Goal: Task Accomplishment & Management: Complete application form

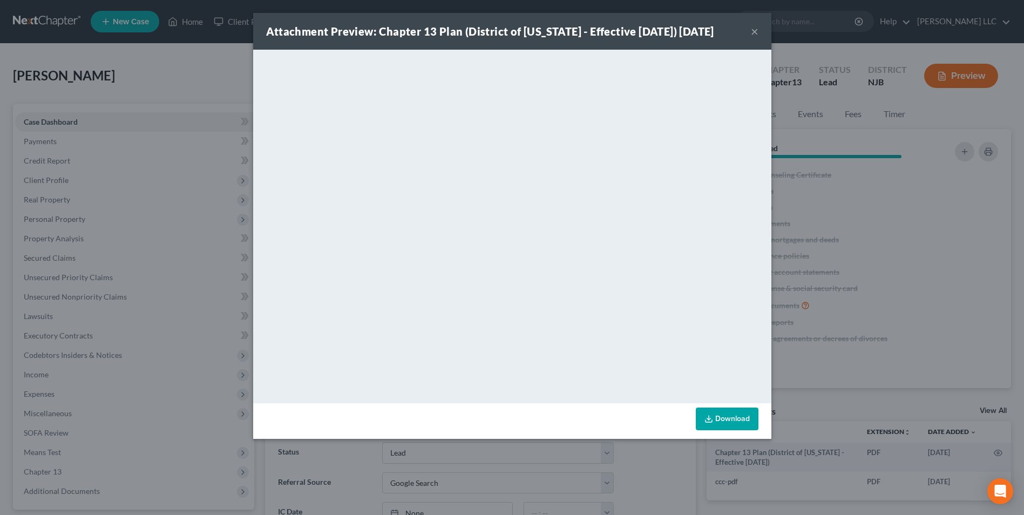
select select "10"
select select "4"
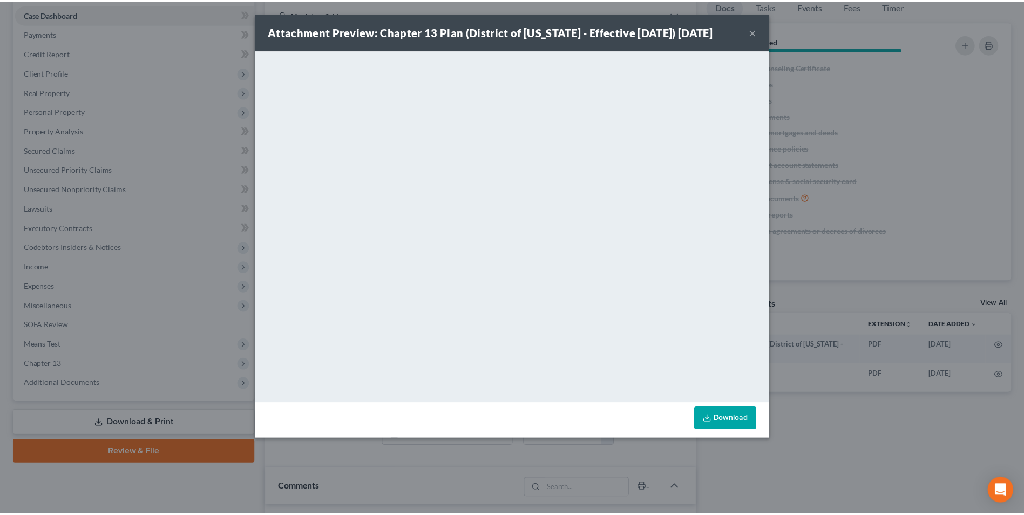
scroll to position [192, 0]
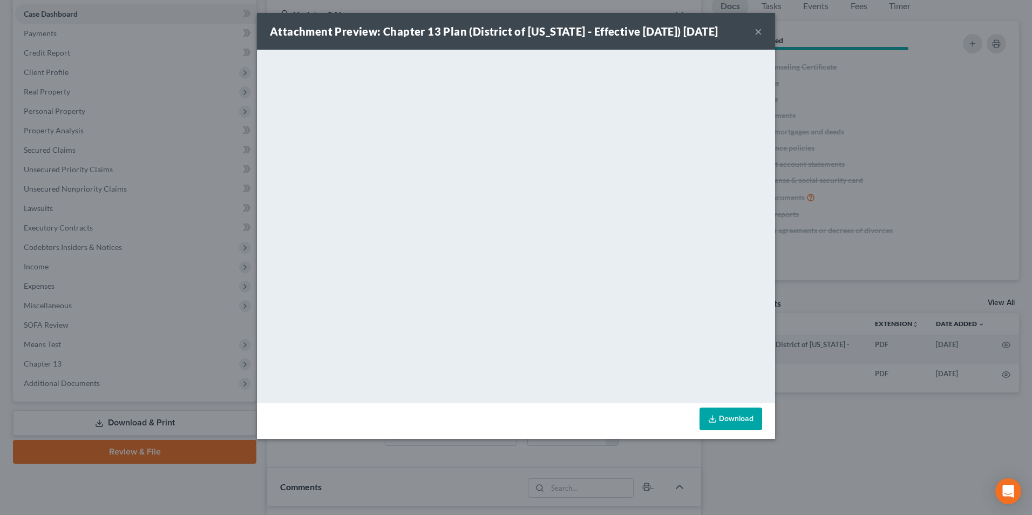
click at [757, 38] on button "×" at bounding box center [758, 31] width 8 height 13
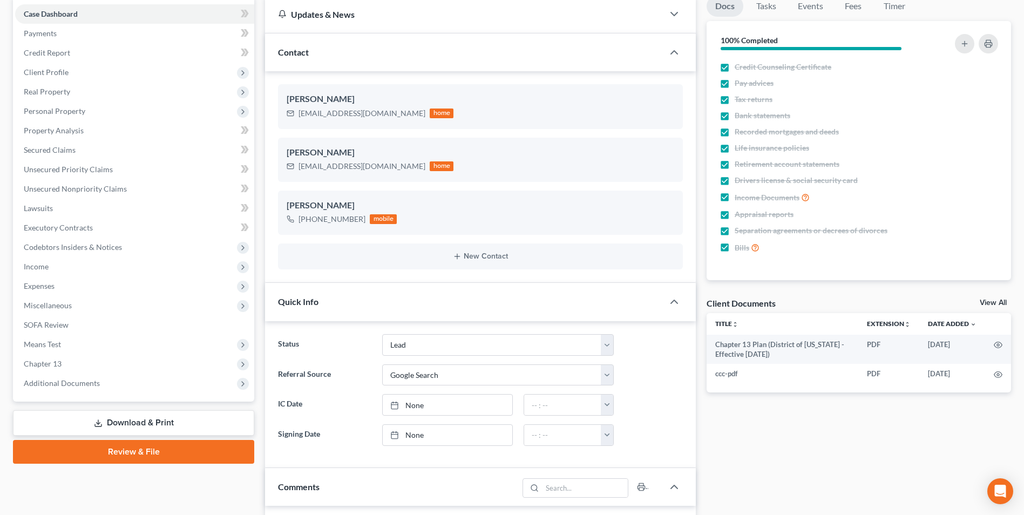
click at [993, 302] on link "View All" at bounding box center [992, 303] width 27 height 8
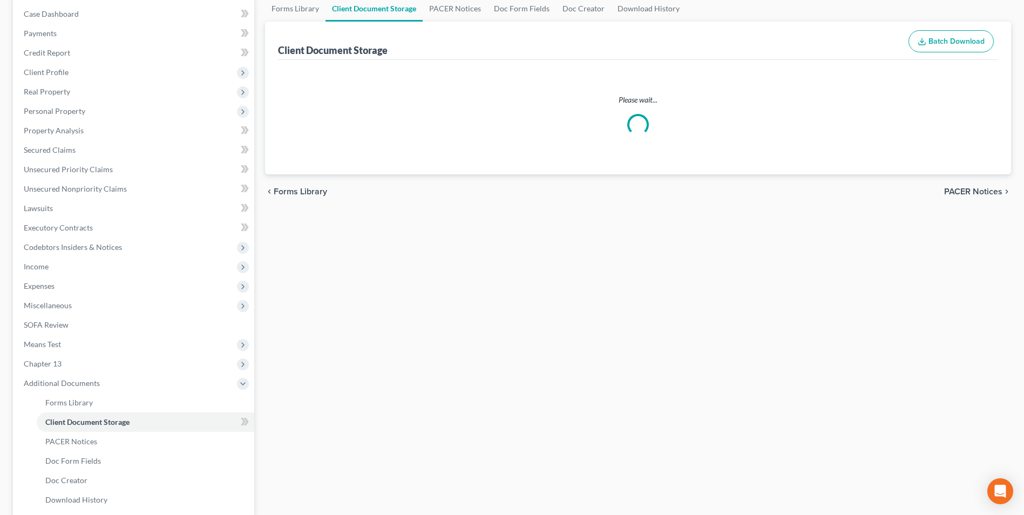
scroll to position [6, 0]
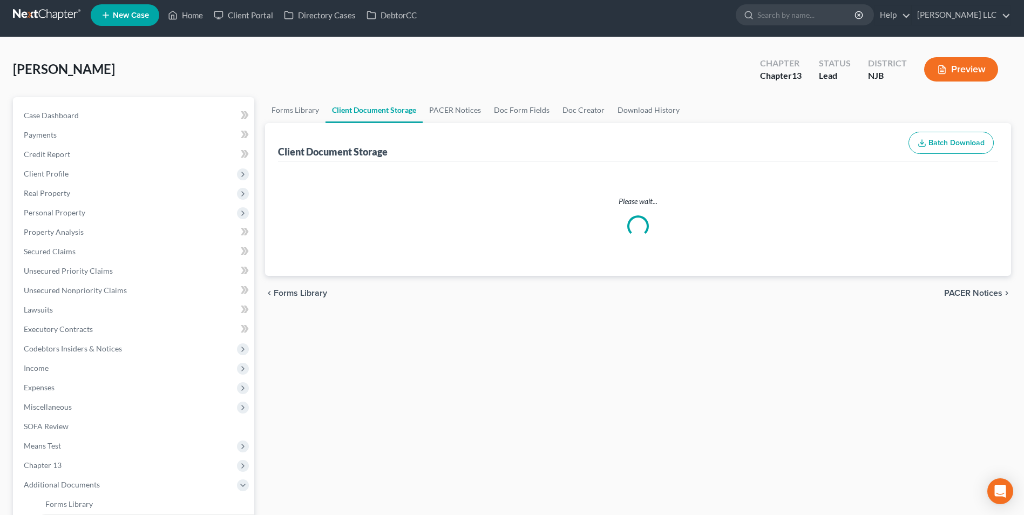
select select "9"
select select "19"
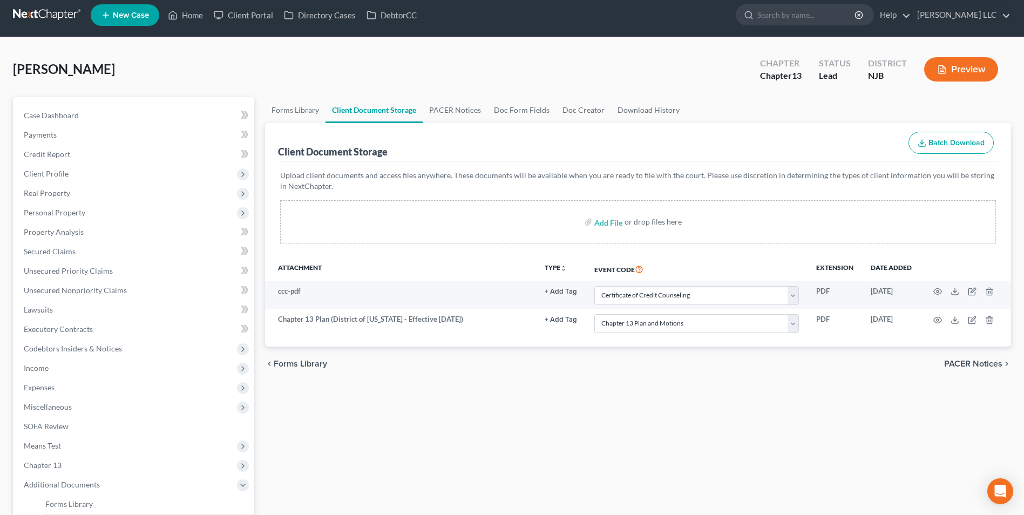
scroll to position [0, 0]
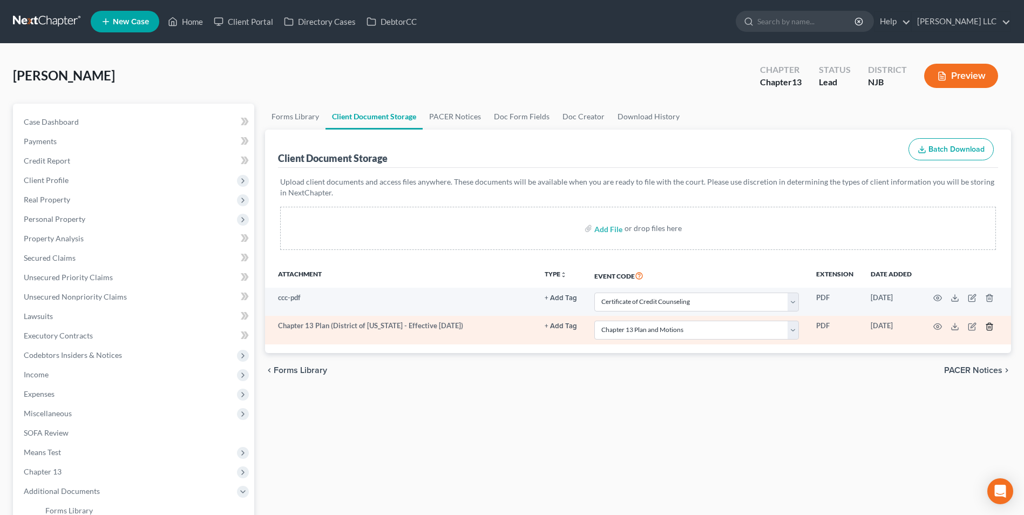
click at [991, 330] on icon "button" at bounding box center [988, 326] width 5 height 7
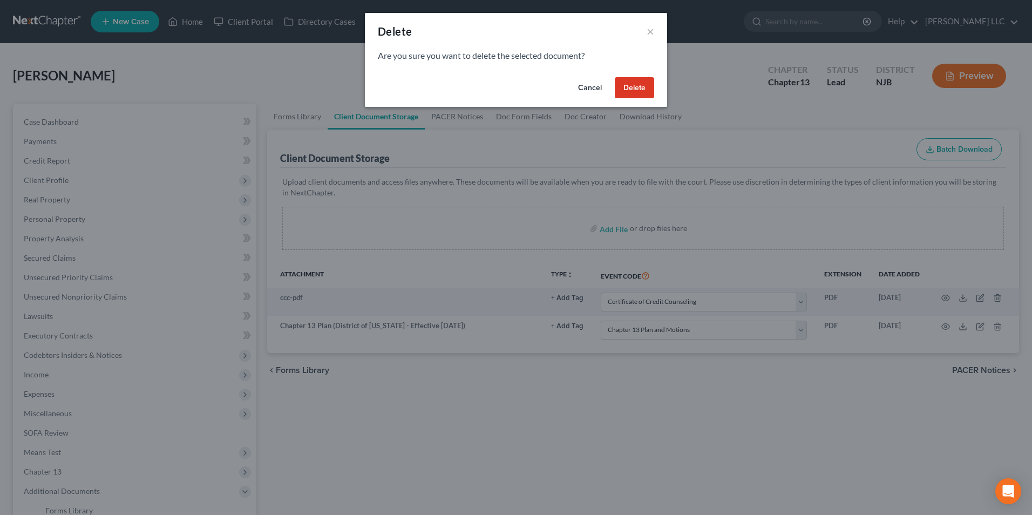
click at [646, 90] on button "Delete" at bounding box center [634, 88] width 39 height 22
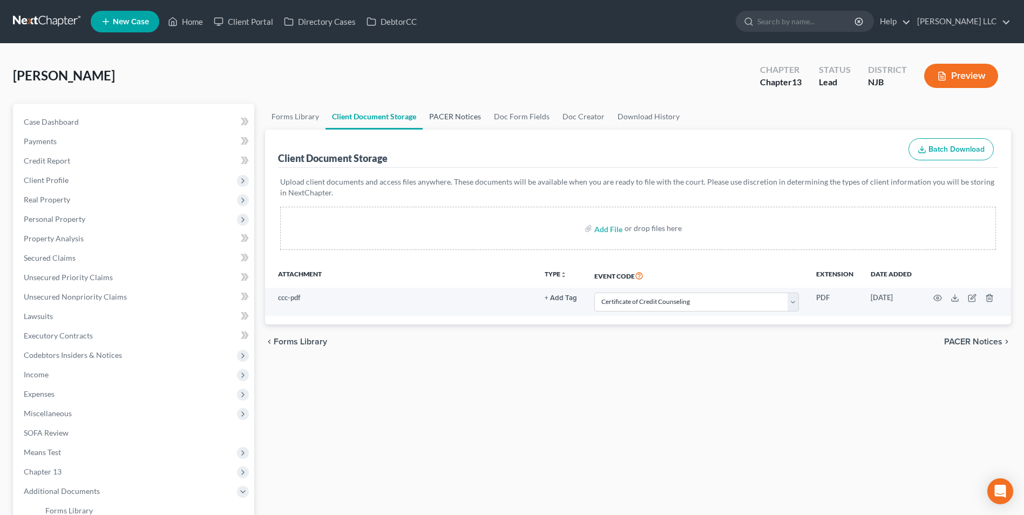
click at [445, 117] on link "PACER Notices" at bounding box center [455, 117] width 65 height 26
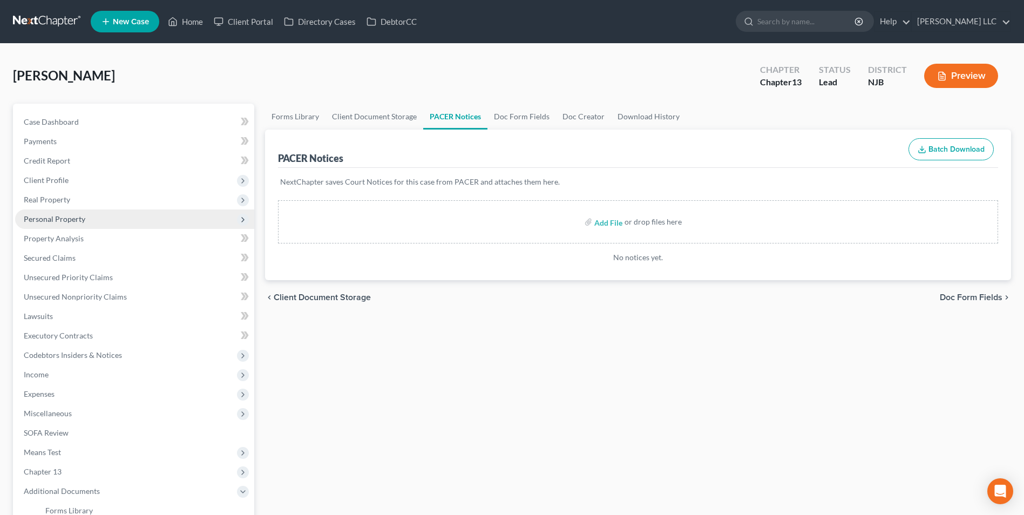
click at [66, 214] on span "Personal Property" at bounding box center [55, 218] width 62 height 9
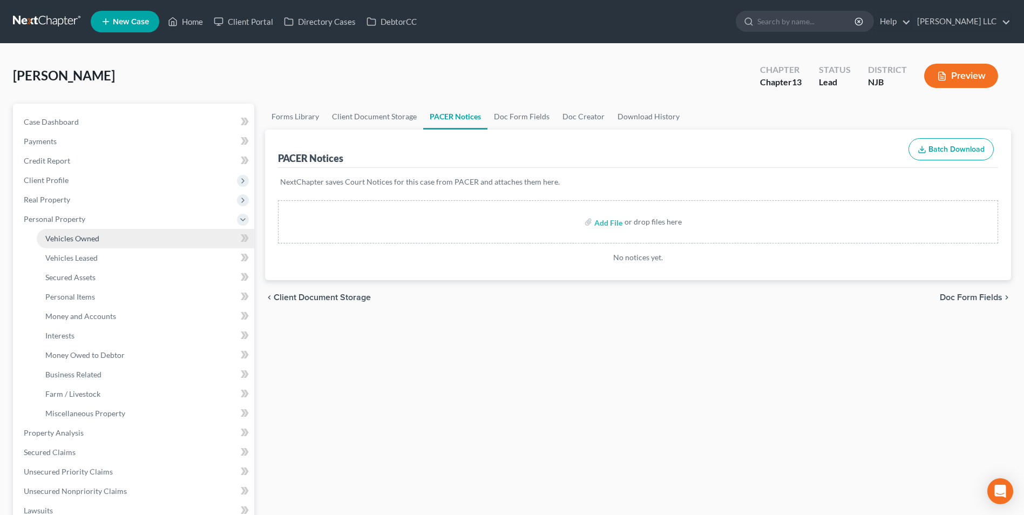
click at [76, 241] on span "Vehicles Owned" at bounding box center [72, 238] width 54 height 9
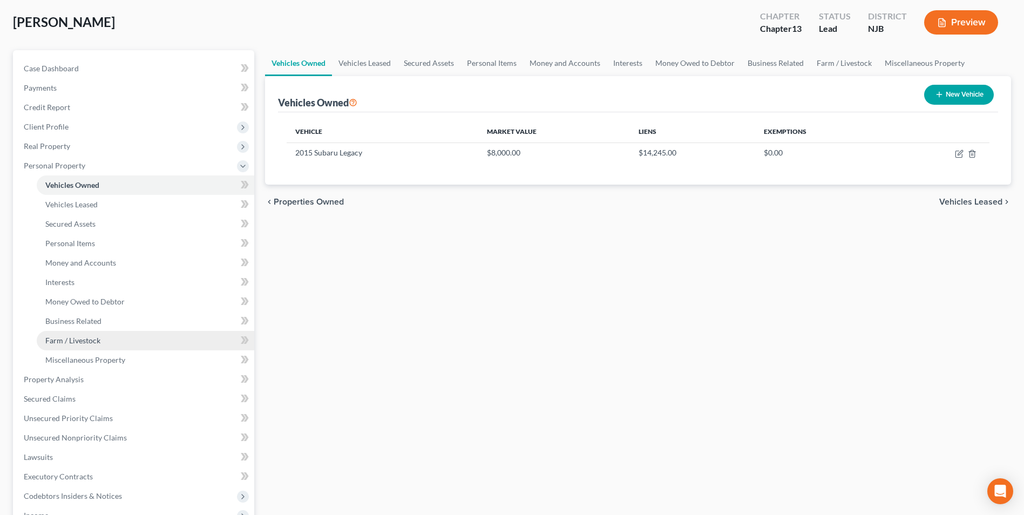
scroll to position [162, 0]
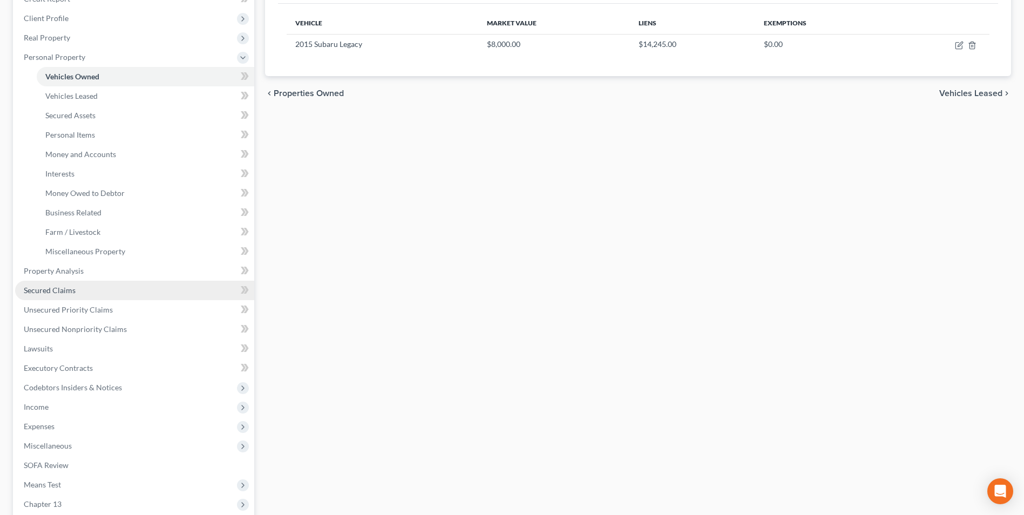
click at [56, 292] on span "Secured Claims" at bounding box center [50, 289] width 52 height 9
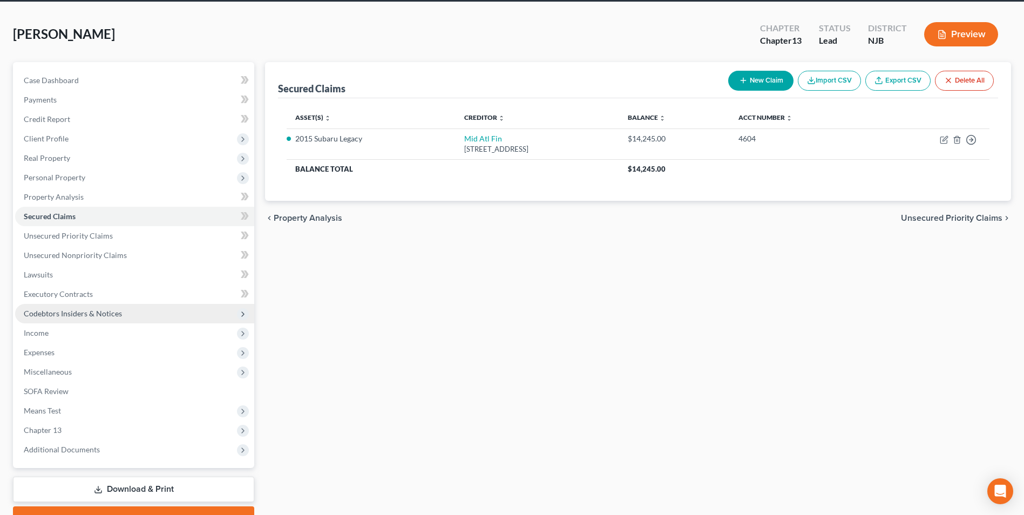
scroll to position [98, 0]
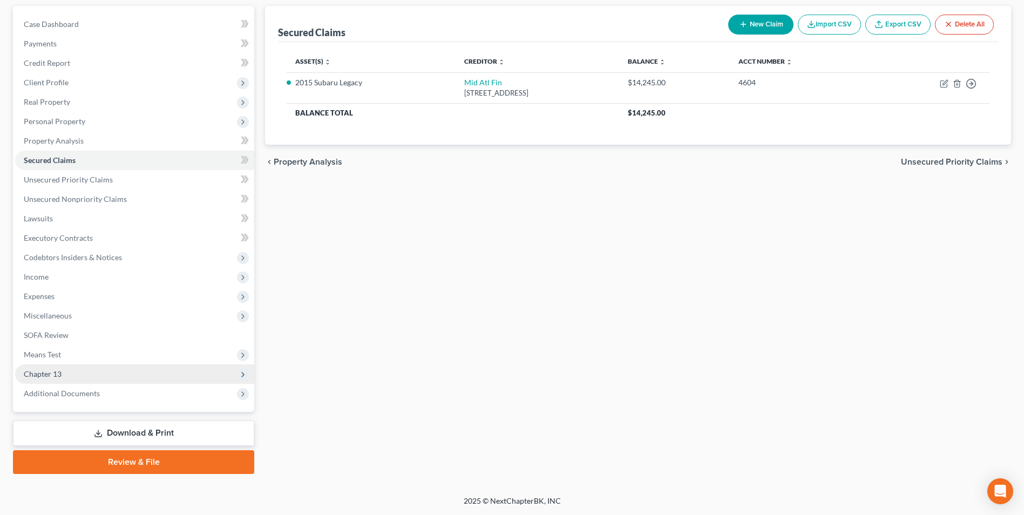
click at [67, 371] on span "Chapter 13" at bounding box center [134, 373] width 239 height 19
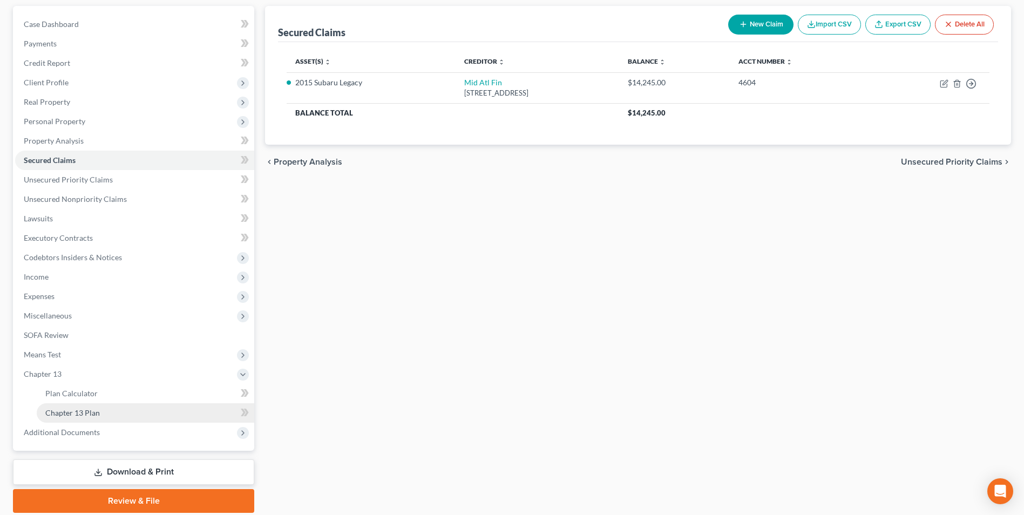
click at [85, 414] on span "Chapter 13 Plan" at bounding box center [72, 412] width 55 height 9
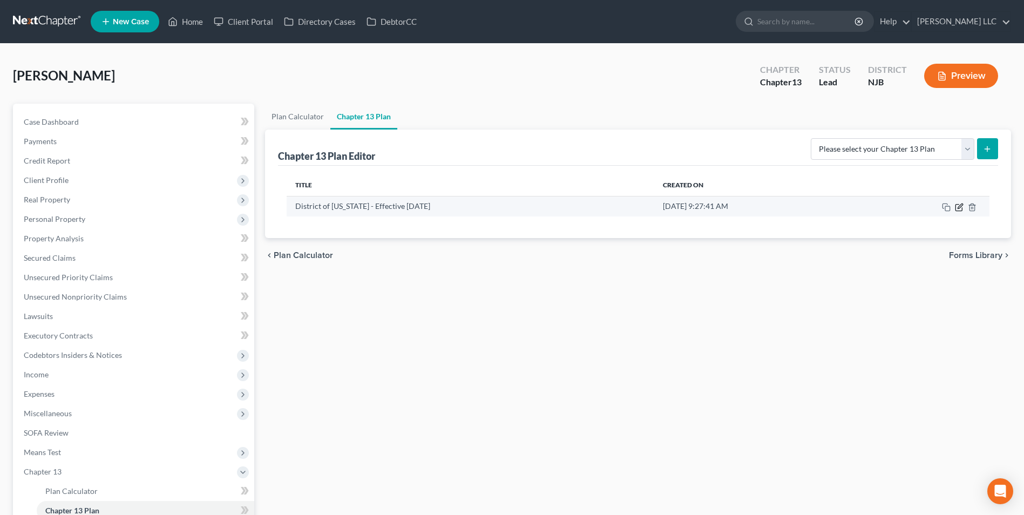
click at [958, 208] on icon "button" at bounding box center [959, 207] width 9 height 9
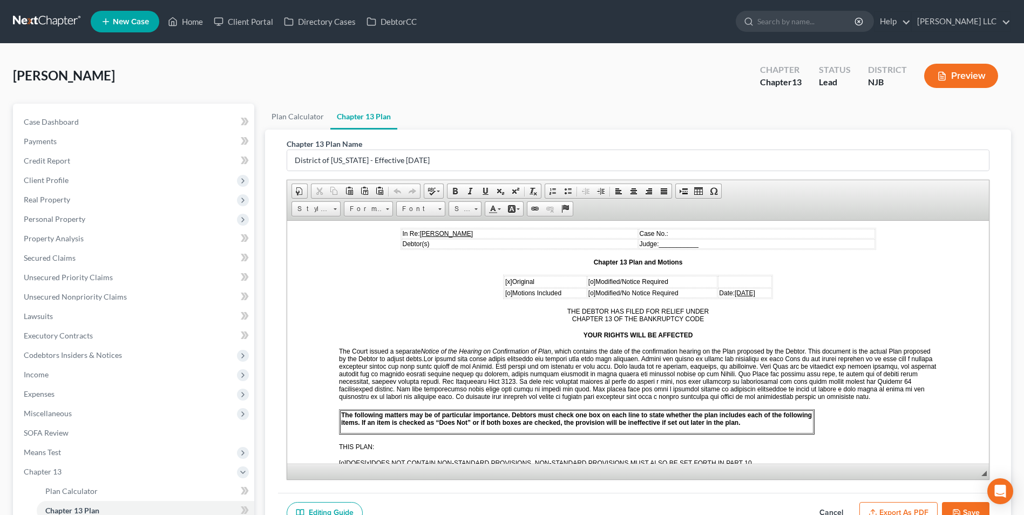
scroll to position [162, 0]
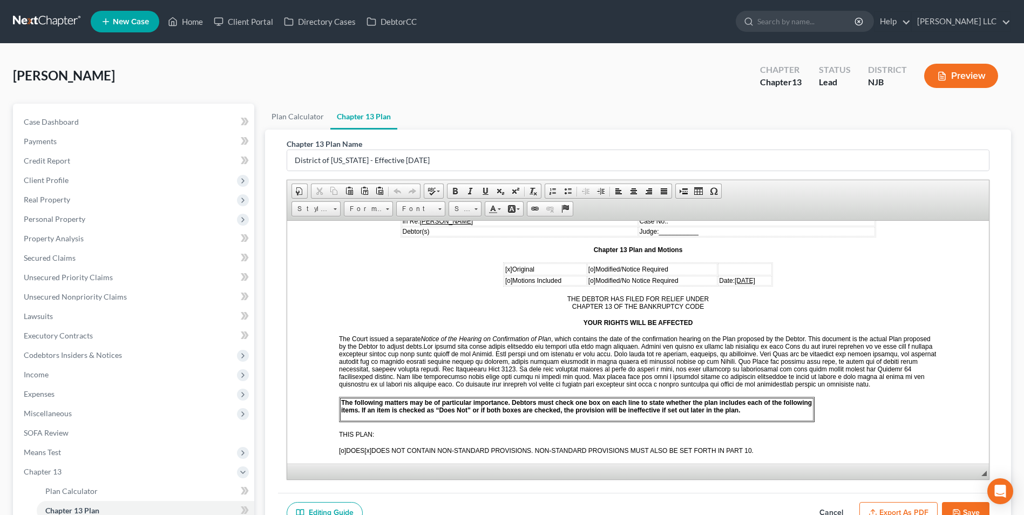
click at [734, 280] on span "[DATE]" at bounding box center [744, 280] width 21 height 8
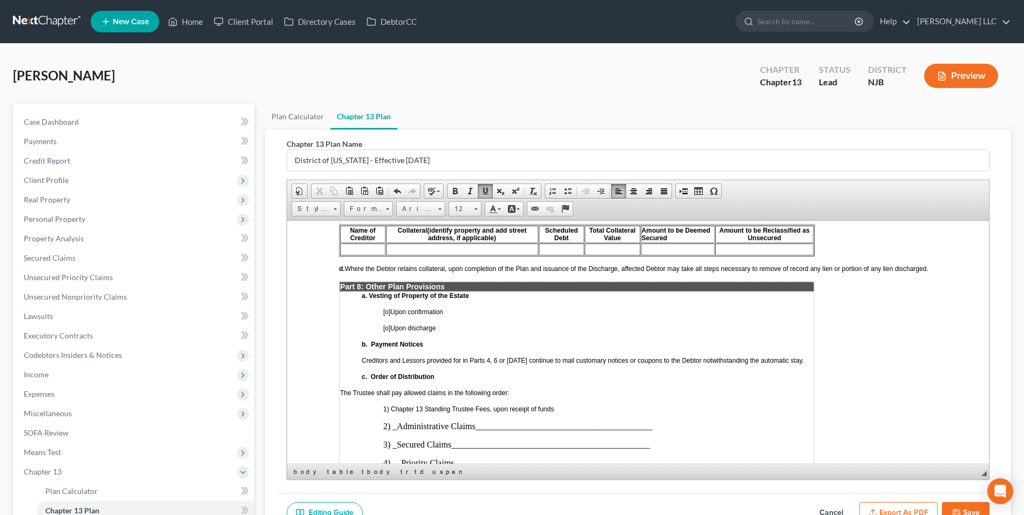
scroll to position [2536, 0]
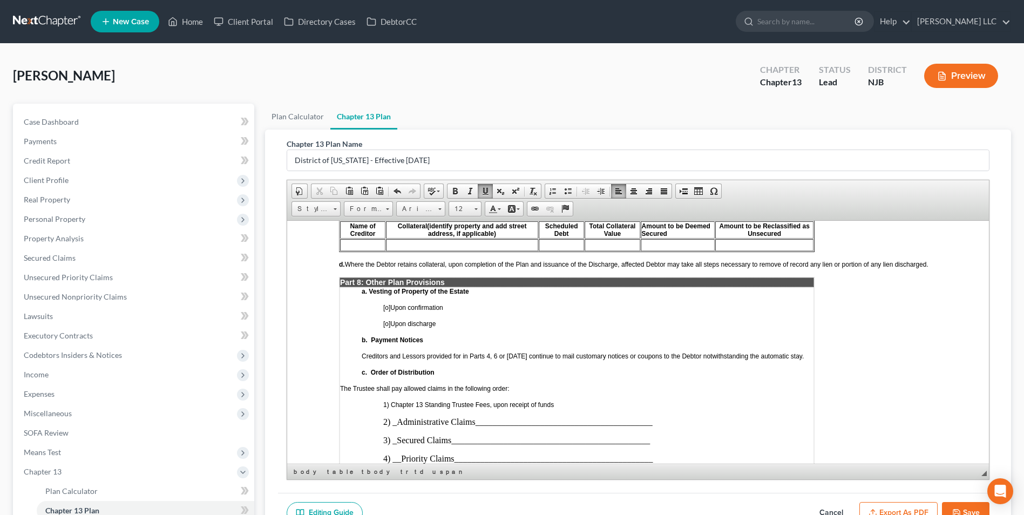
click at [385, 308] on span "[o]" at bounding box center [386, 307] width 7 height 8
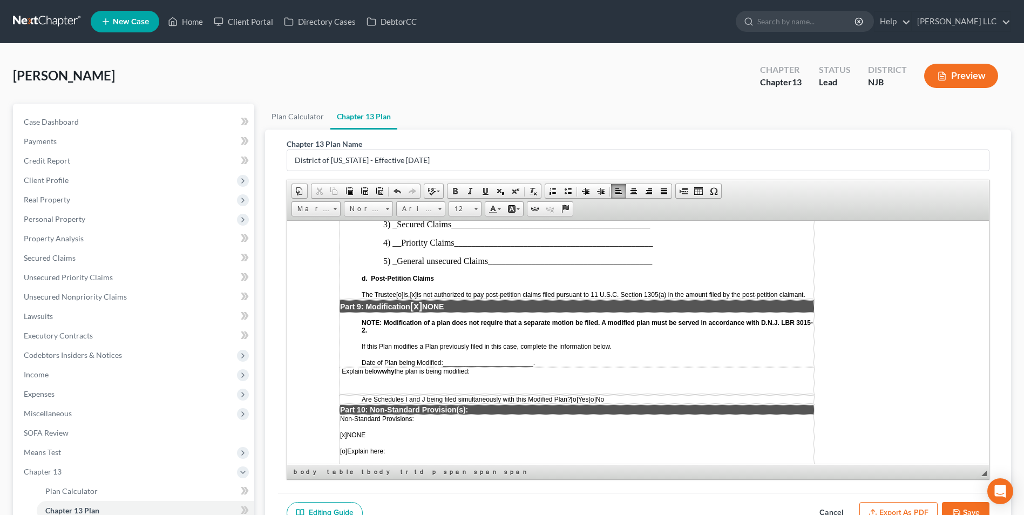
scroll to position [3076, 0]
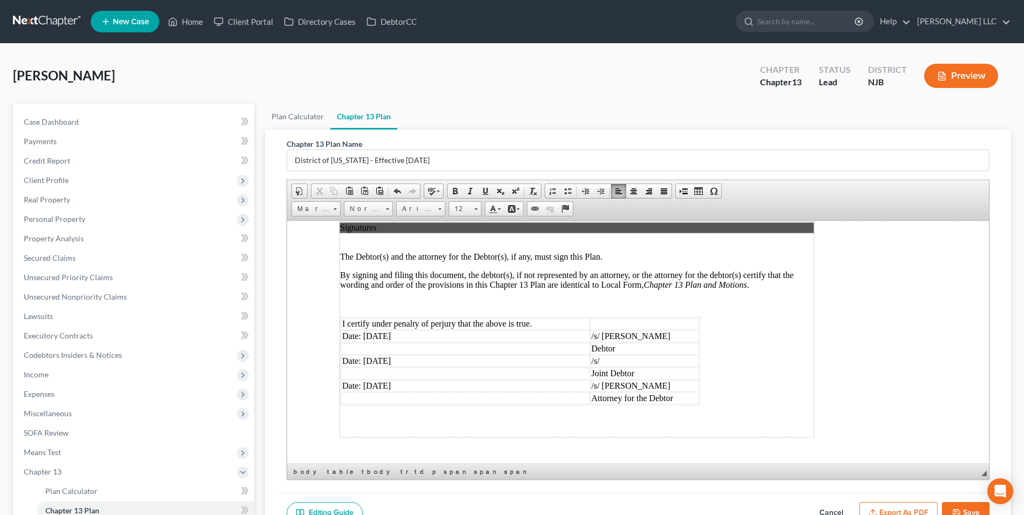
click at [367, 334] on td "Date: 09/19/2025" at bounding box center [465, 336] width 249 height 12
click at [369, 359] on td "Date: 09/19/2025" at bounding box center [465, 361] width 249 height 12
click at [364, 384] on td "Date: 09/19/2025" at bounding box center [465, 385] width 249 height 12
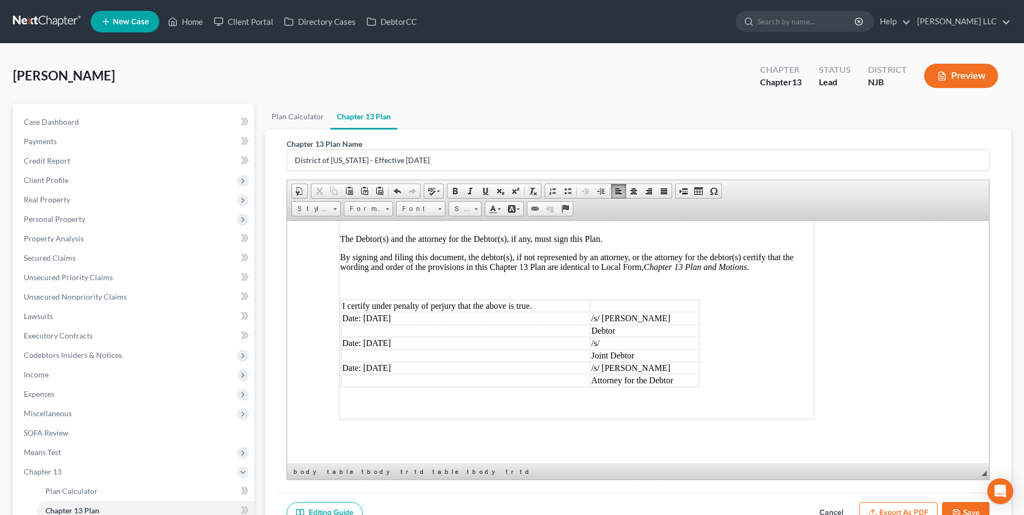
scroll to position [3102, 0]
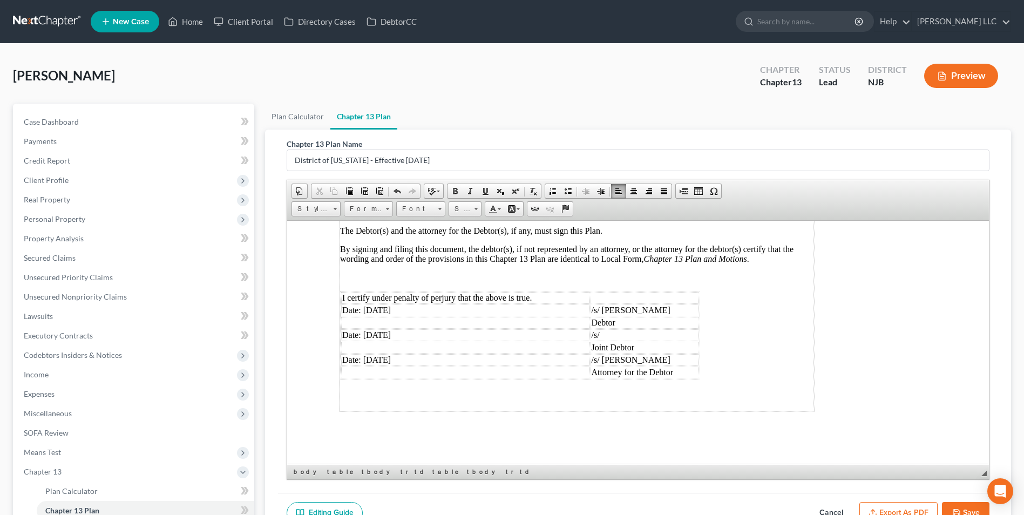
click at [964, 509] on button "Save" at bounding box center [965, 513] width 47 height 23
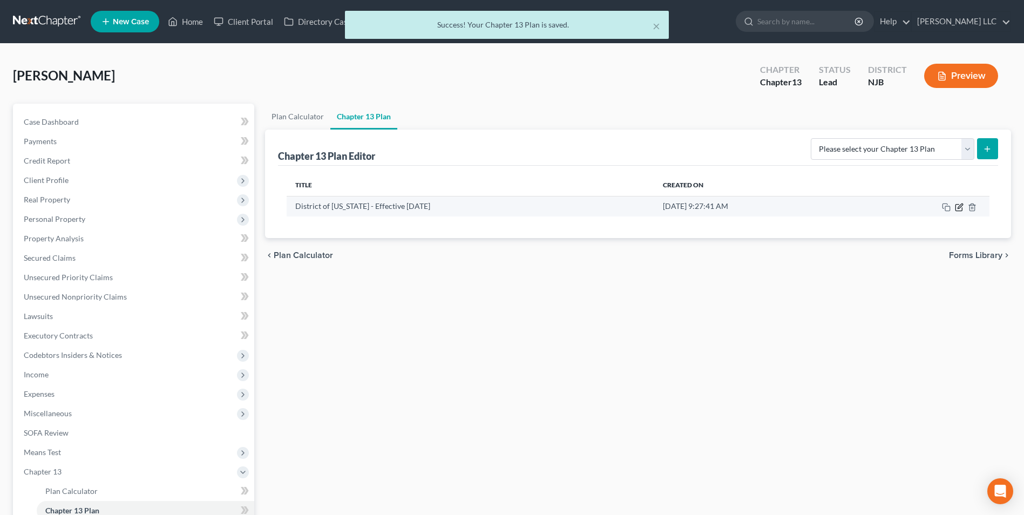
click at [957, 208] on icon "button" at bounding box center [959, 205] width 5 height 5
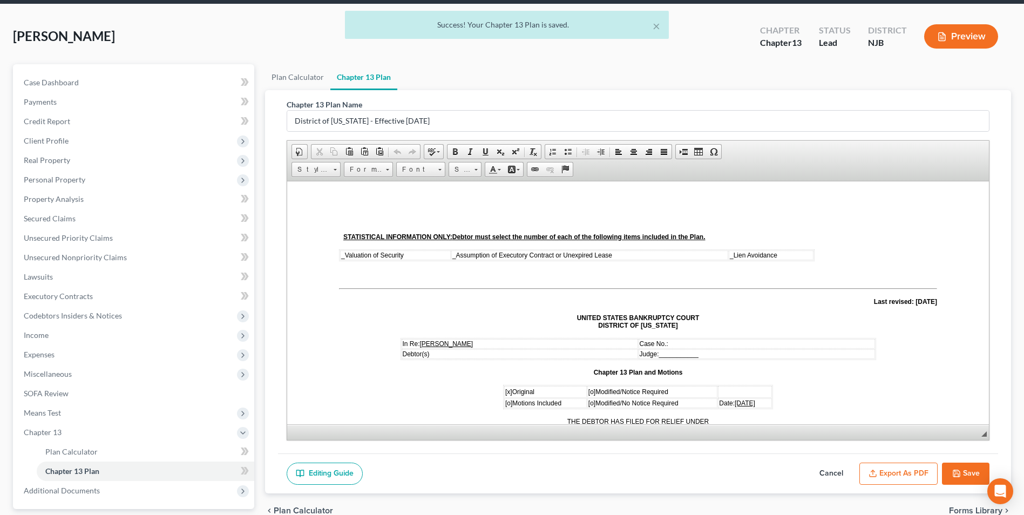
scroll to position [108, 0]
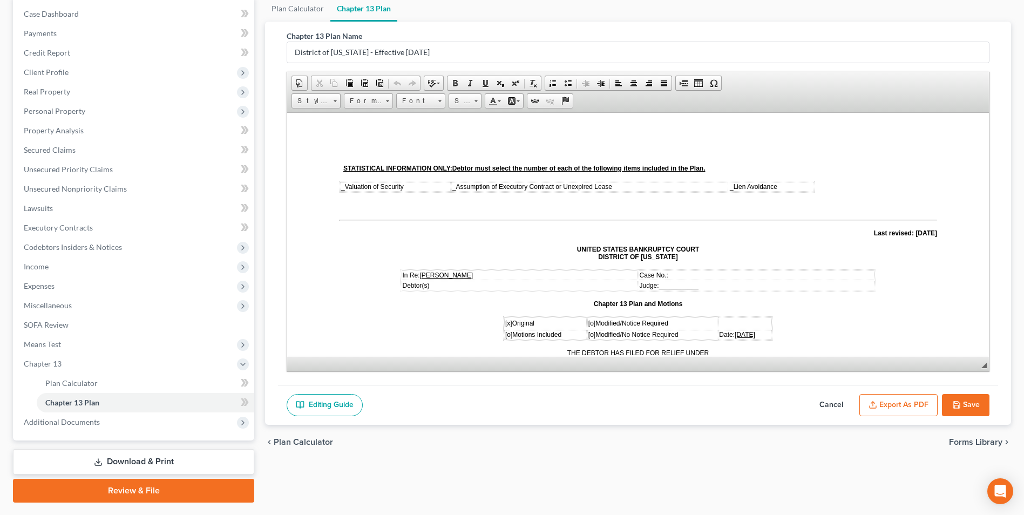
click at [896, 401] on button "Export as PDF" at bounding box center [898, 405] width 78 height 23
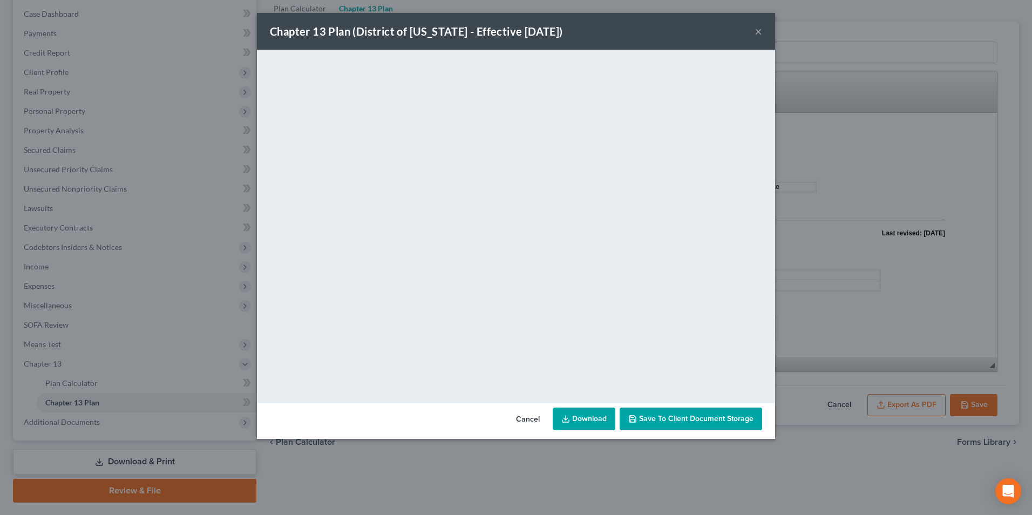
click at [689, 419] on span "Save to Client Document Storage" at bounding box center [696, 418] width 114 height 9
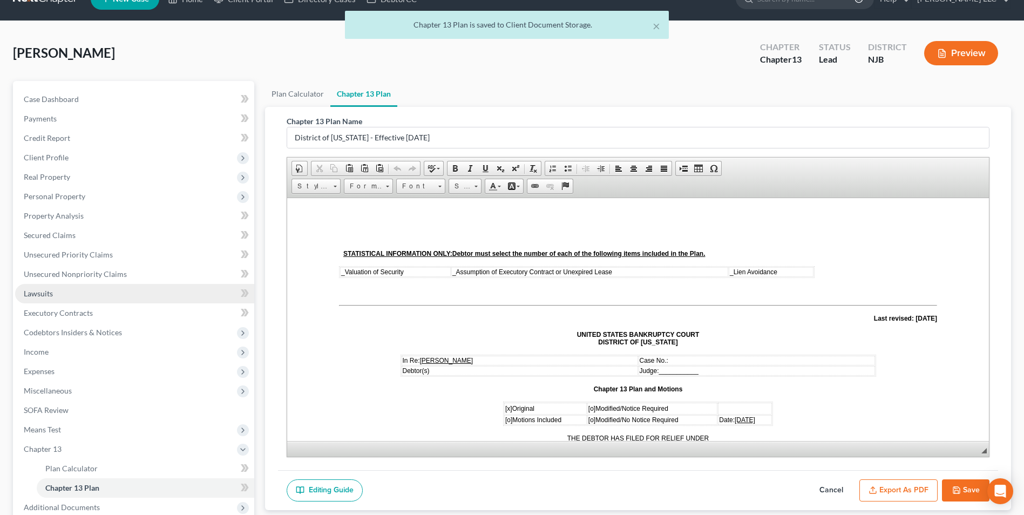
scroll to position [0, 0]
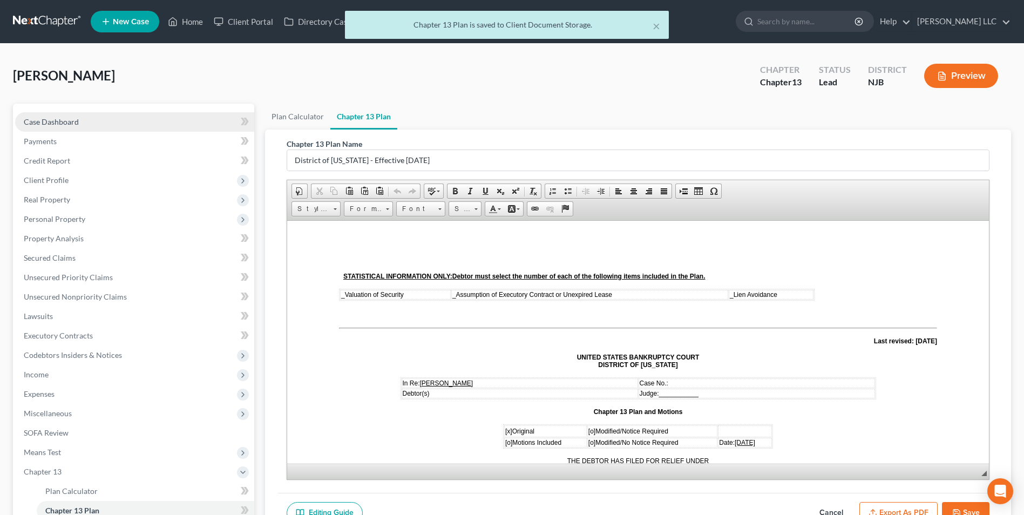
click at [44, 123] on span "Case Dashboard" at bounding box center [51, 121] width 55 height 9
select select "4"
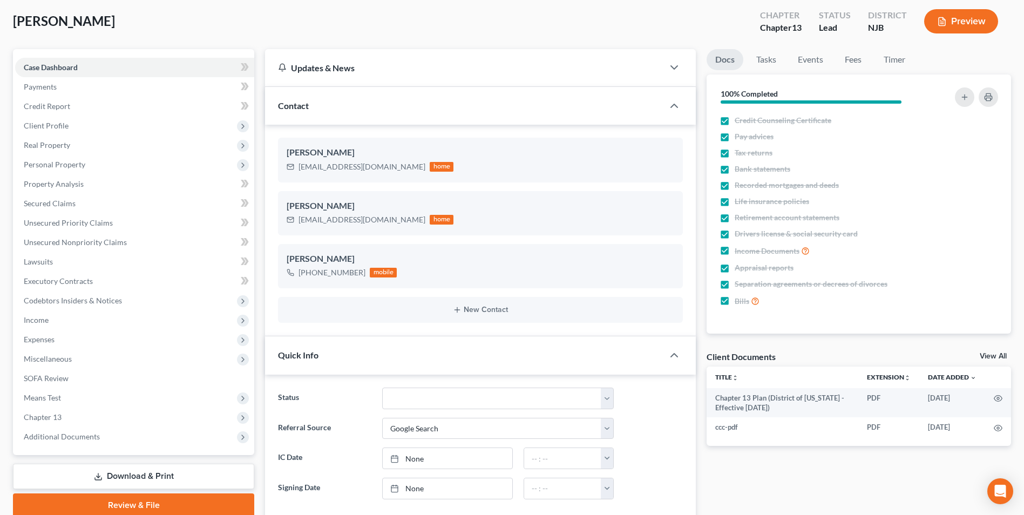
scroll to position [54, 0]
drag, startPoint x: 772, startPoint y: 60, endPoint x: 794, endPoint y: 64, distance: 23.0
click at [772, 60] on link "Tasks" at bounding box center [765, 60] width 37 height 21
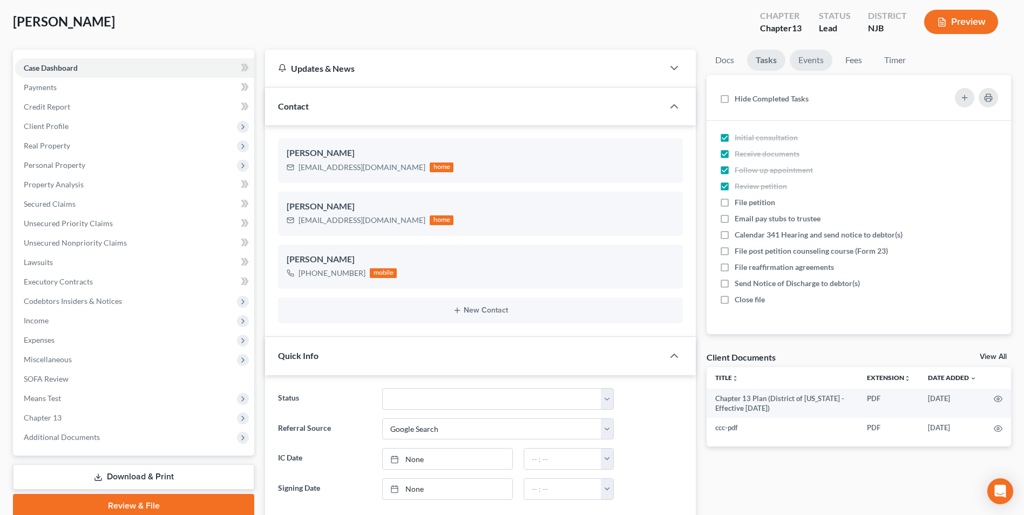
click at [810, 65] on link "Events" at bounding box center [810, 60] width 43 height 21
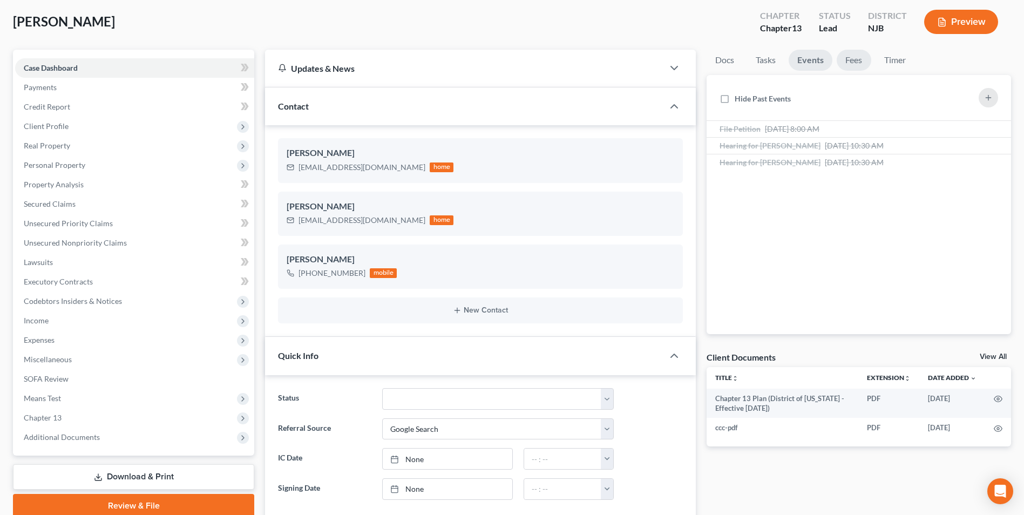
click at [852, 57] on link "Fees" at bounding box center [853, 60] width 35 height 21
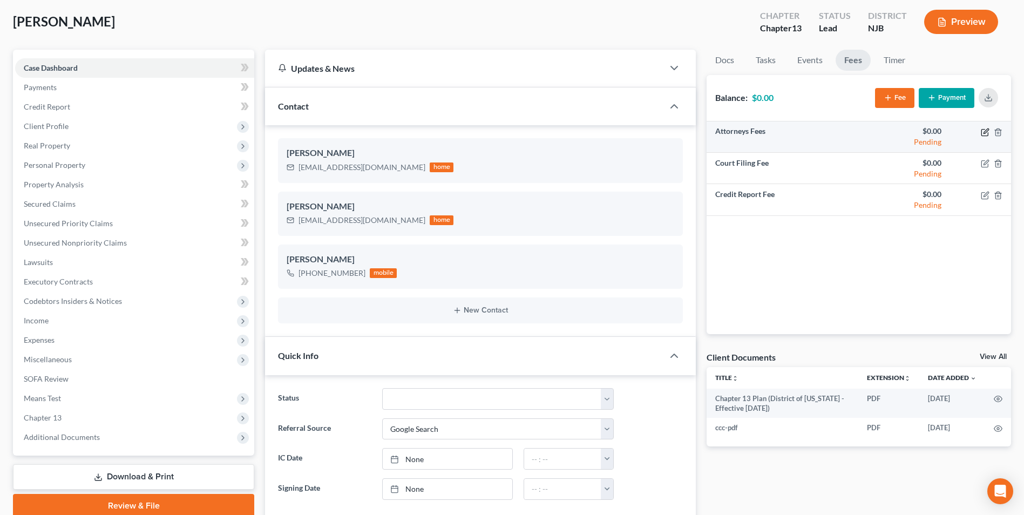
click at [984, 134] on icon "button" at bounding box center [984, 132] width 9 height 9
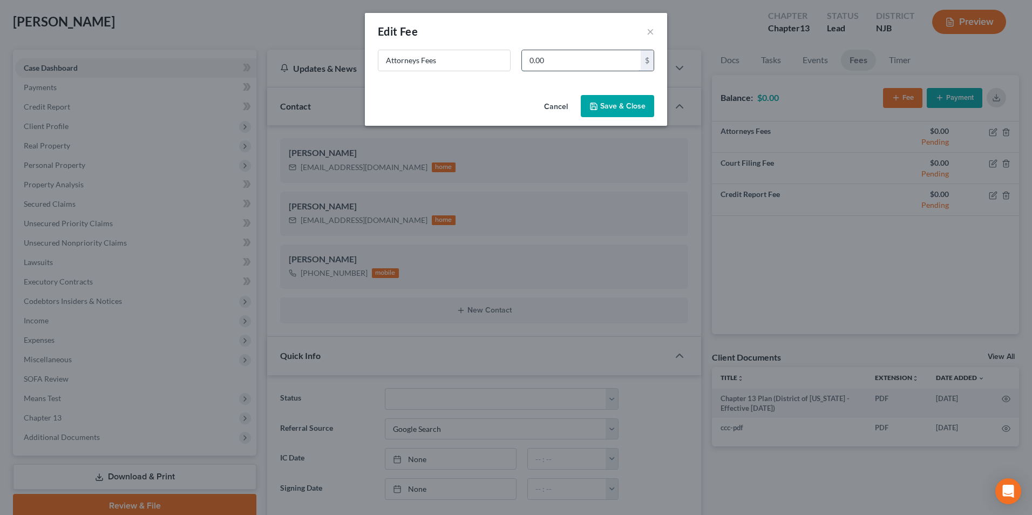
click at [527, 60] on input "0.00" at bounding box center [581, 60] width 119 height 21
type input "4,750"
click at [609, 111] on button "Save & Close" at bounding box center [617, 106] width 73 height 23
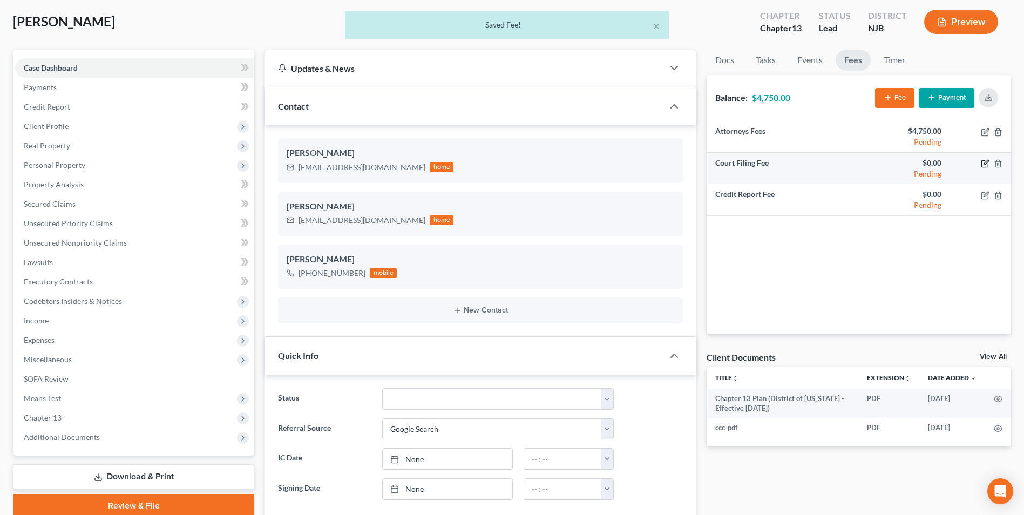
click at [984, 165] on icon "button" at bounding box center [984, 163] width 9 height 9
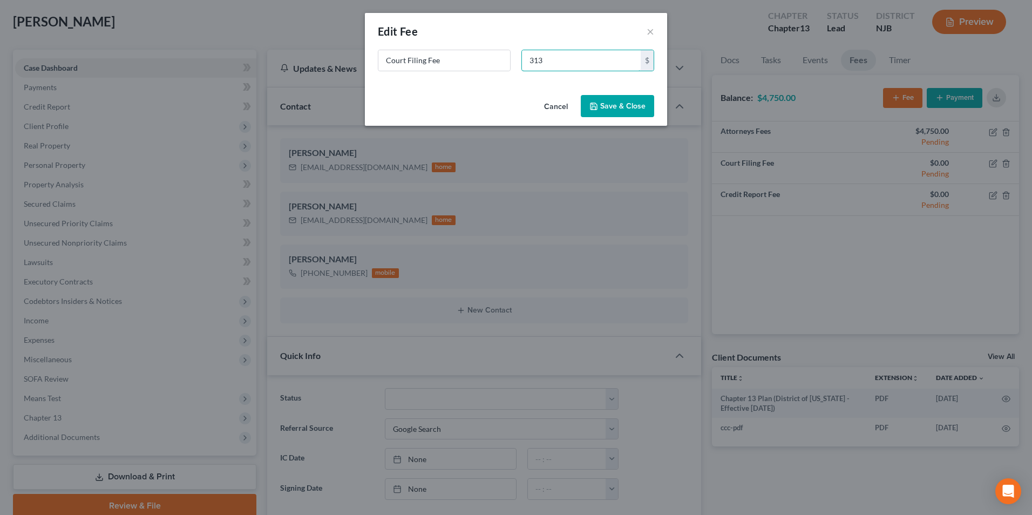
type input "313"
click at [632, 103] on button "Save & Close" at bounding box center [617, 106] width 73 height 23
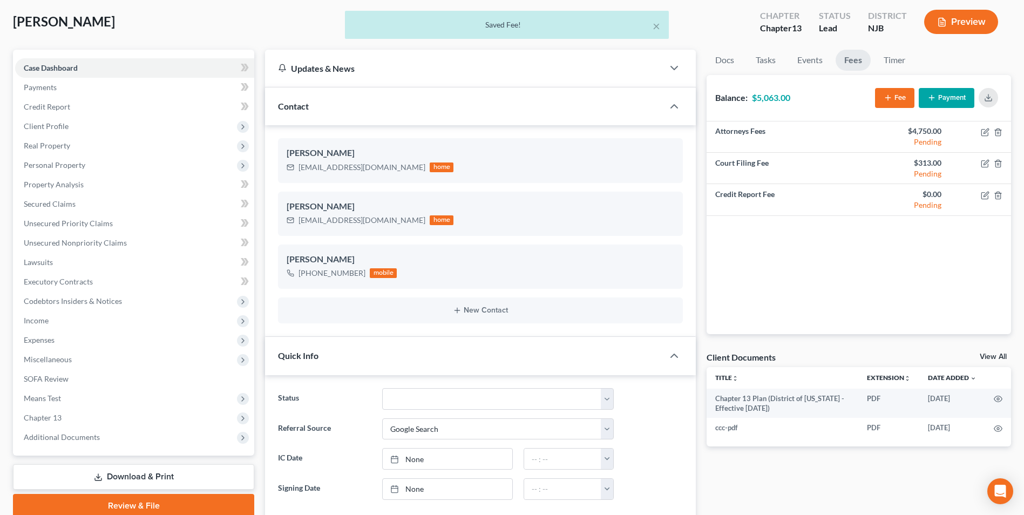
click at [935, 96] on icon "button" at bounding box center [931, 97] width 9 height 9
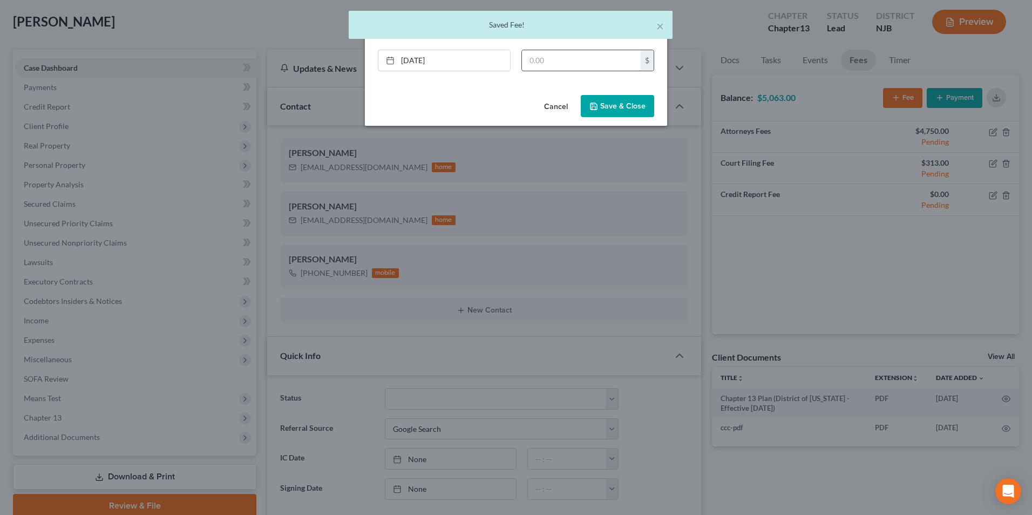
click at [563, 61] on input "text" at bounding box center [581, 60] width 119 height 21
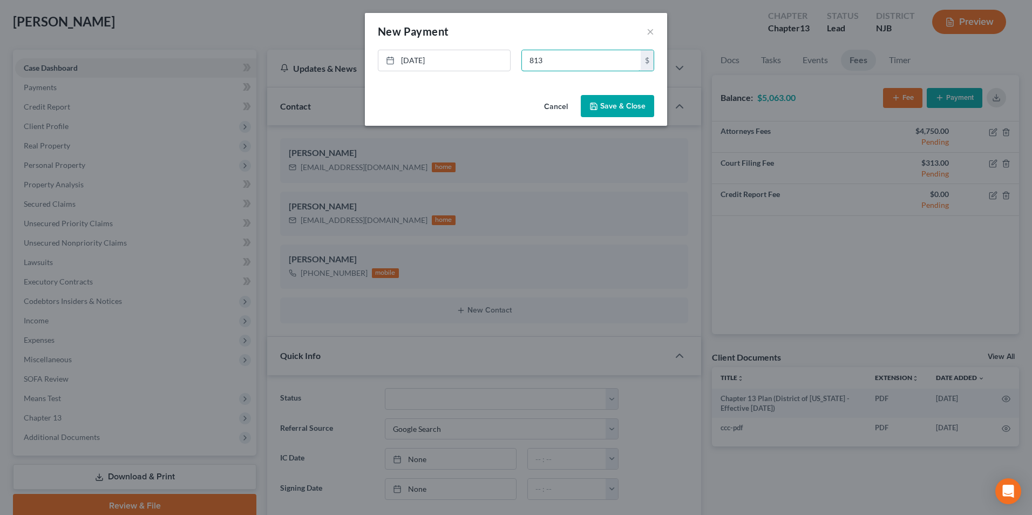
type input "813"
click at [629, 107] on button "Save & Close" at bounding box center [617, 106] width 73 height 23
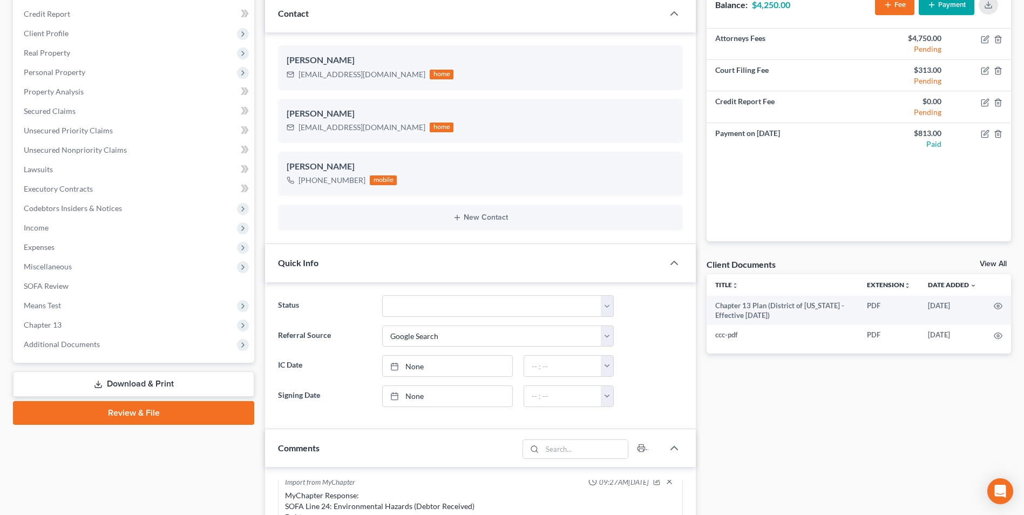
scroll to position [162, 0]
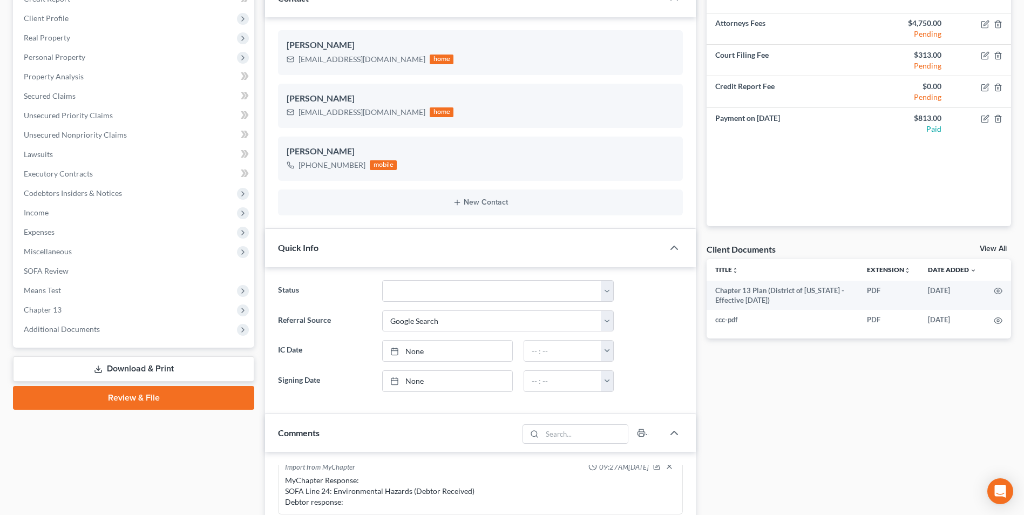
click at [132, 404] on link "Review & File" at bounding box center [133, 398] width 241 height 24
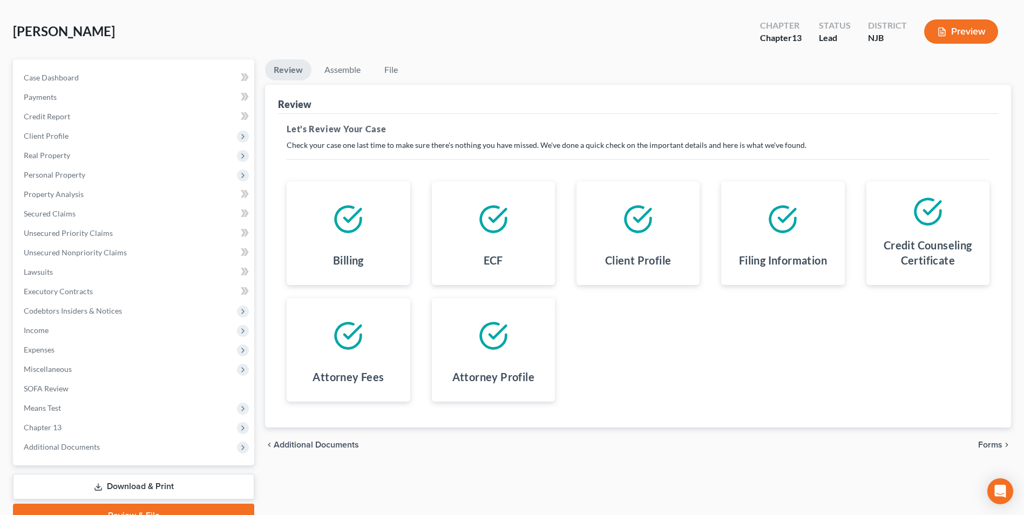
scroll to position [98, 0]
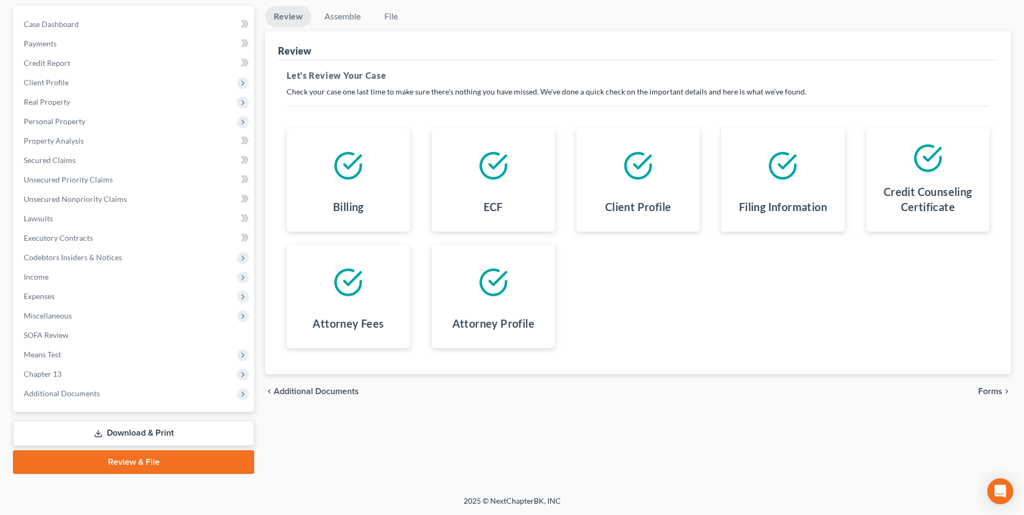
click at [992, 388] on span "Forms" at bounding box center [990, 391] width 24 height 9
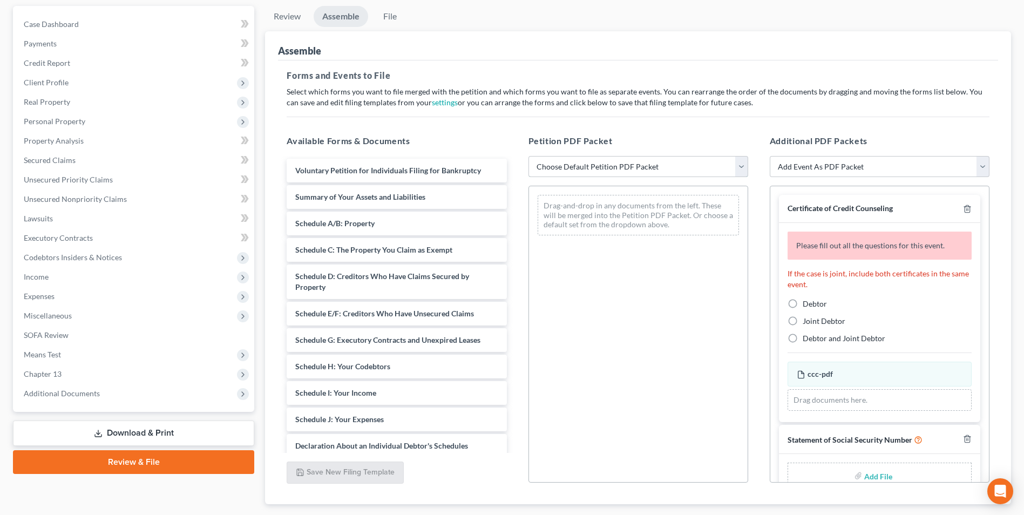
click at [549, 168] on select "Choose Default Petition PDF Packet Complete Bankruptcy Petition (all forms and …" at bounding box center [638, 167] width 220 height 22
select select "0"
click at [528, 156] on select "Choose Default Petition PDF Packet Complete Bankruptcy Petition (all forms and …" at bounding box center [638, 167] width 220 height 22
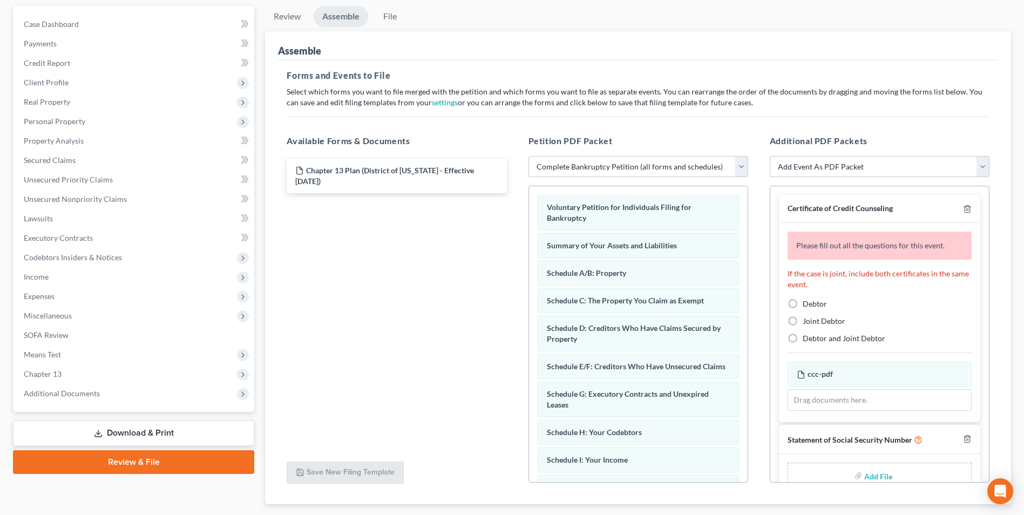
click at [802, 305] on label "Debtor" at bounding box center [814, 303] width 24 height 11
click at [807, 305] on input "Debtor" at bounding box center [810, 301] width 7 height 7
radio input "true"
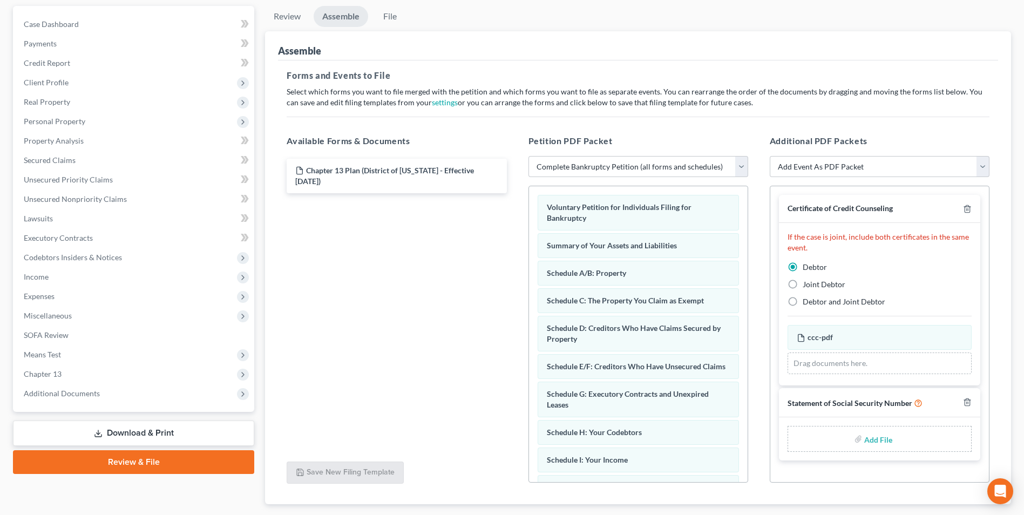
scroll to position [0, 0]
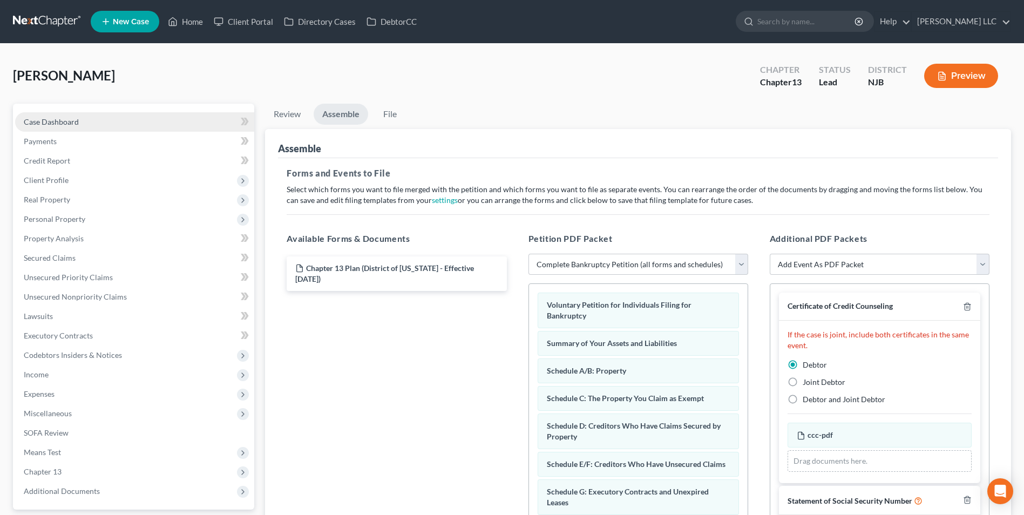
click at [36, 122] on span "Case Dashboard" at bounding box center [51, 121] width 55 height 9
select select "4"
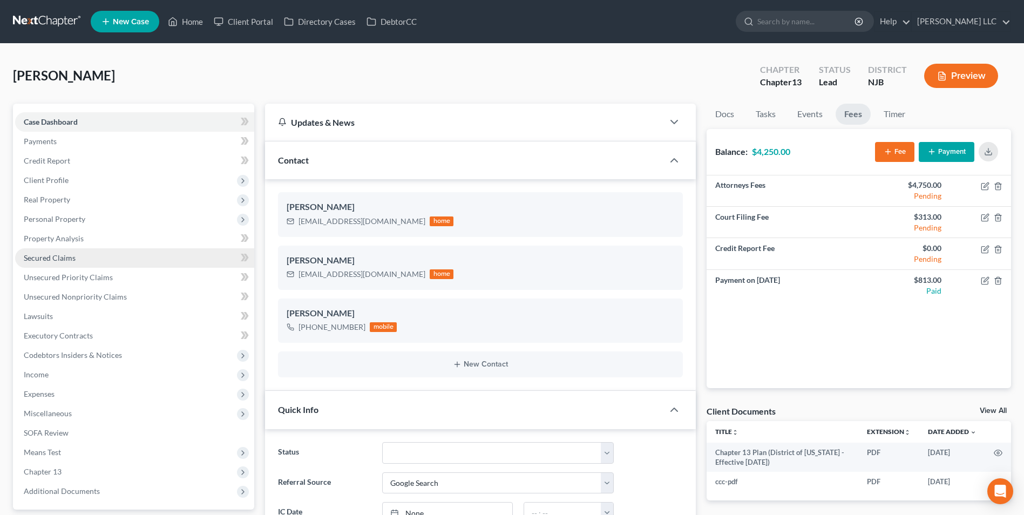
scroll to position [192, 0]
click at [984, 408] on link "View All" at bounding box center [992, 411] width 27 height 8
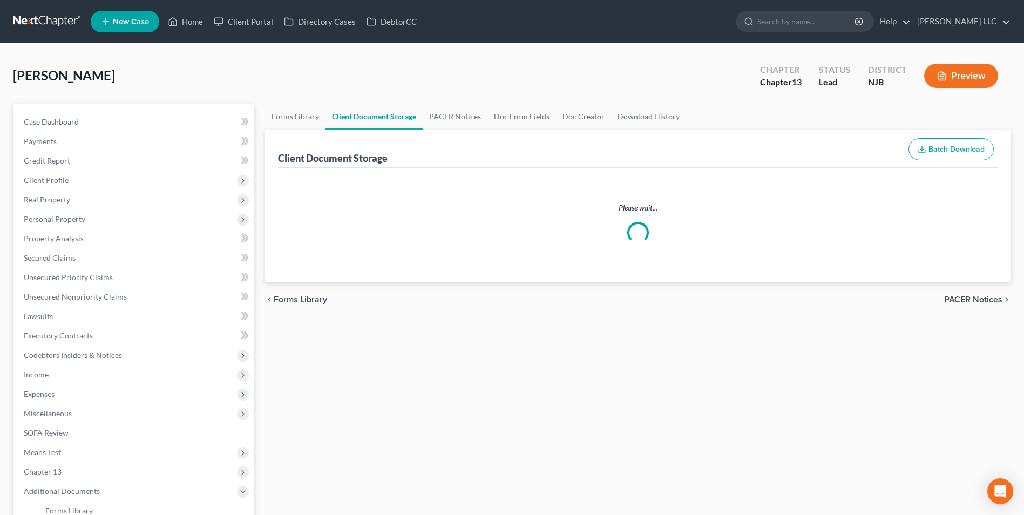
select select "9"
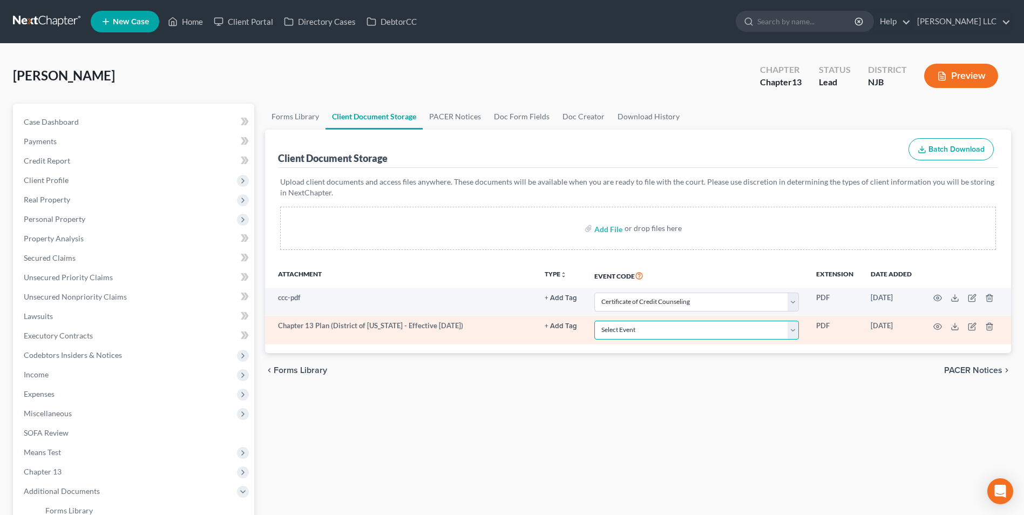
click at [679, 332] on select "Select Event 20 Largest Unsecured Creditors Amended Attorney Compensation State…" at bounding box center [696, 330] width 205 height 19
select select "19"
click at [594, 321] on select "Select Event 20 Largest Unsecured Creditors Amended Attorney Compensation State…" at bounding box center [696, 330] width 205 height 19
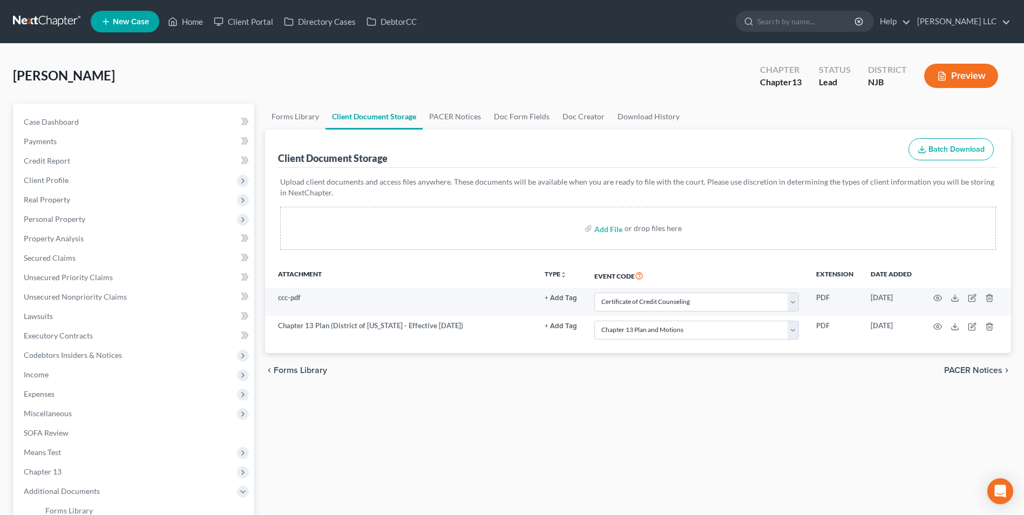
click at [433, 462] on div "Forms Library Client Document Storage PACER Notices Doc Form Fields Doc Creator…" at bounding box center [638, 396] width 757 height 584
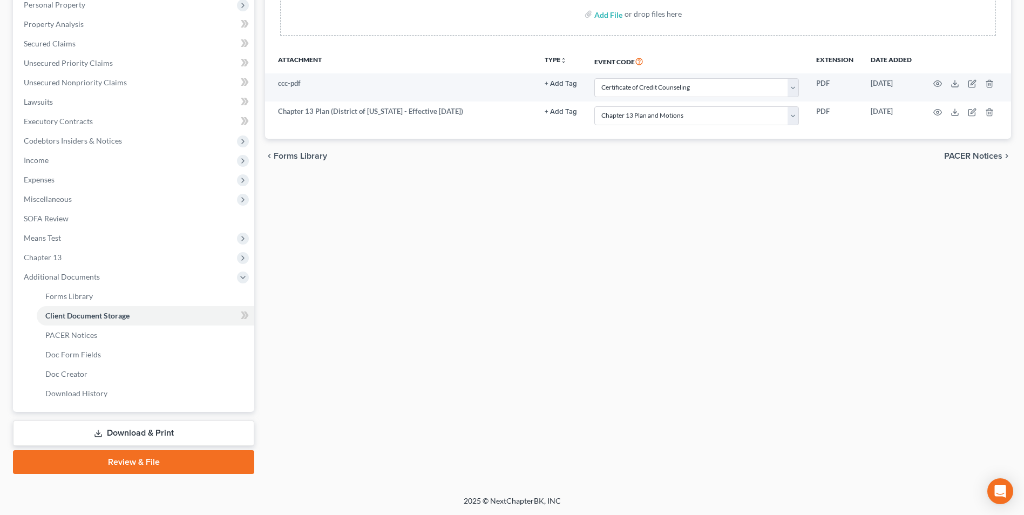
click at [146, 459] on link "Review & File" at bounding box center [133, 462] width 241 height 24
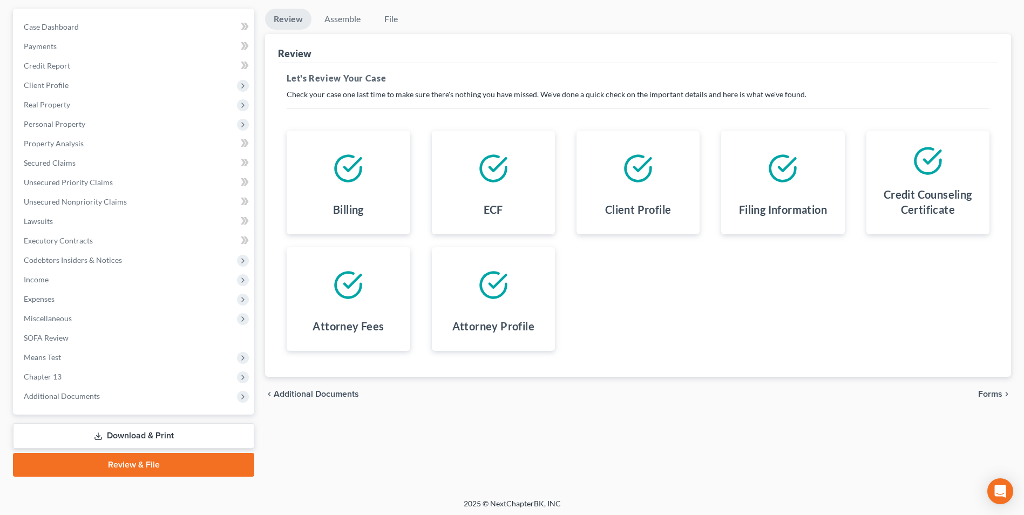
scroll to position [98, 0]
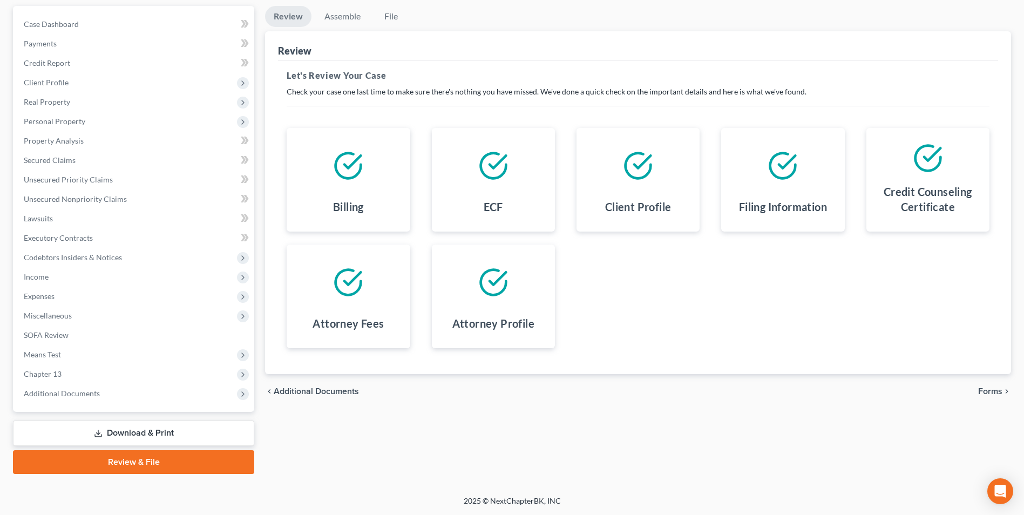
click at [991, 391] on span "Forms" at bounding box center [990, 391] width 24 height 9
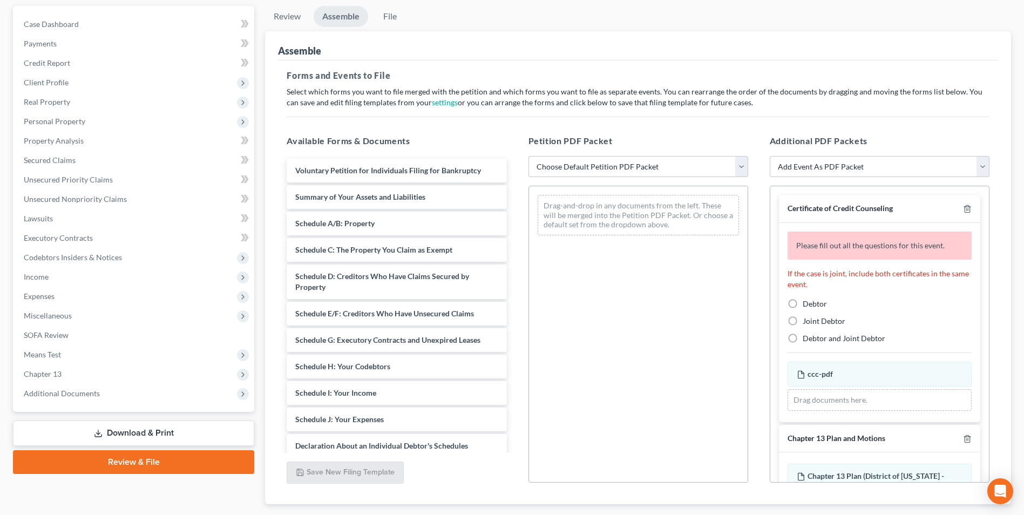
scroll to position [54, 0]
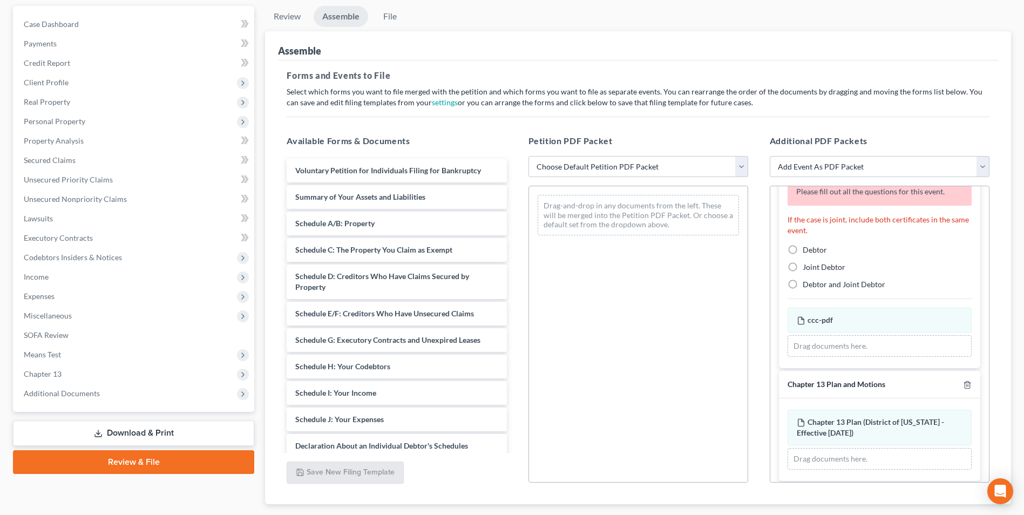
click at [802, 248] on label "Debtor" at bounding box center [814, 249] width 24 height 11
click at [807, 248] on input "Debtor" at bounding box center [810, 247] width 7 height 7
radio input "true"
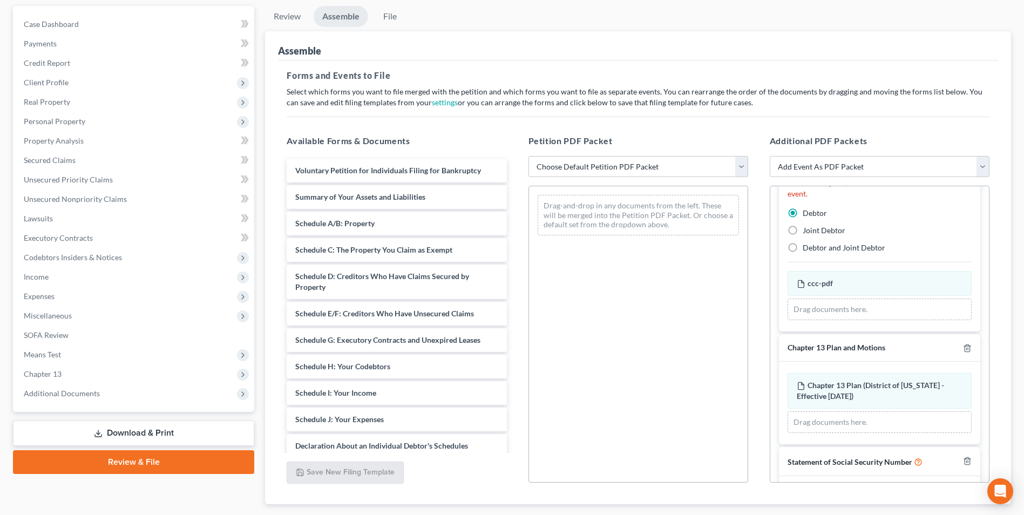
scroll to position [17, 0]
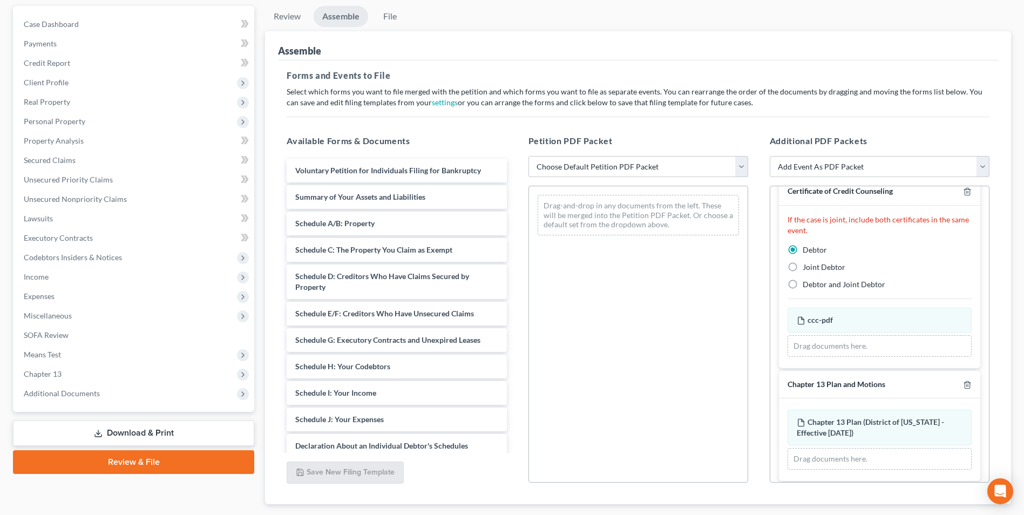
click at [667, 171] on select "Choose Default Petition PDF Packet Complete Bankruptcy Petition (all forms and …" at bounding box center [638, 167] width 220 height 22
select select "0"
click at [528, 156] on select "Choose Default Petition PDF Packet Complete Bankruptcy Petition (all forms and …" at bounding box center [638, 167] width 220 height 22
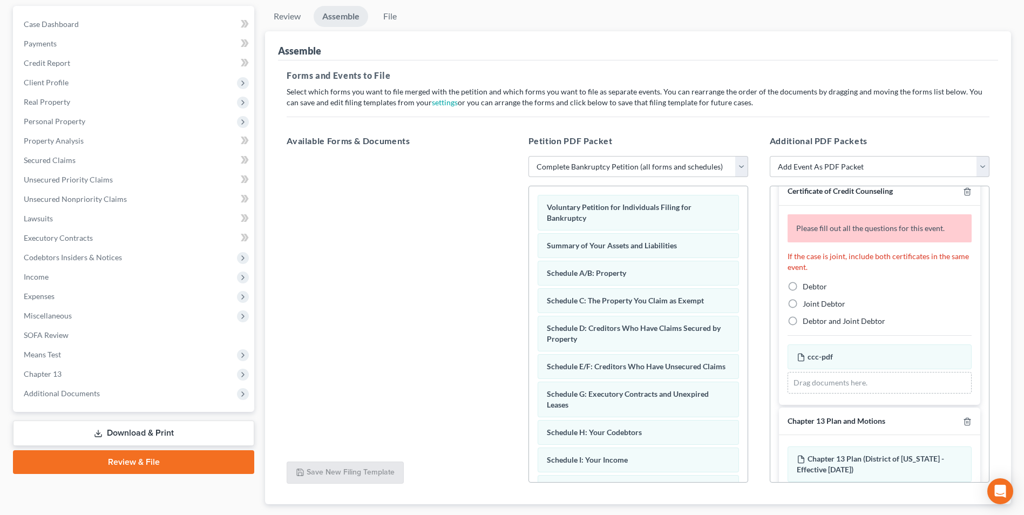
click at [802, 288] on label "Debtor" at bounding box center [814, 286] width 24 height 11
click at [807, 288] on input "Debtor" at bounding box center [810, 284] width 7 height 7
radio input "true"
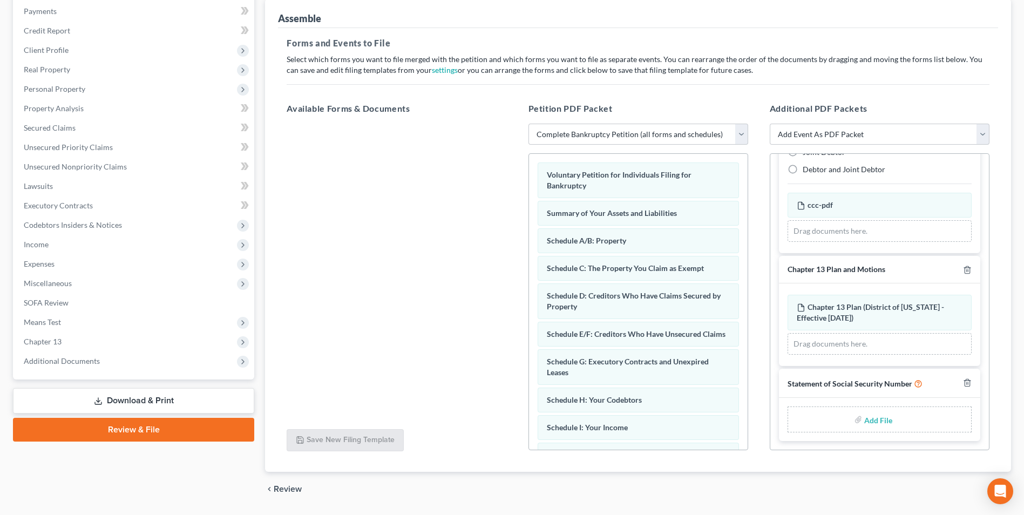
scroll to position [162, 0]
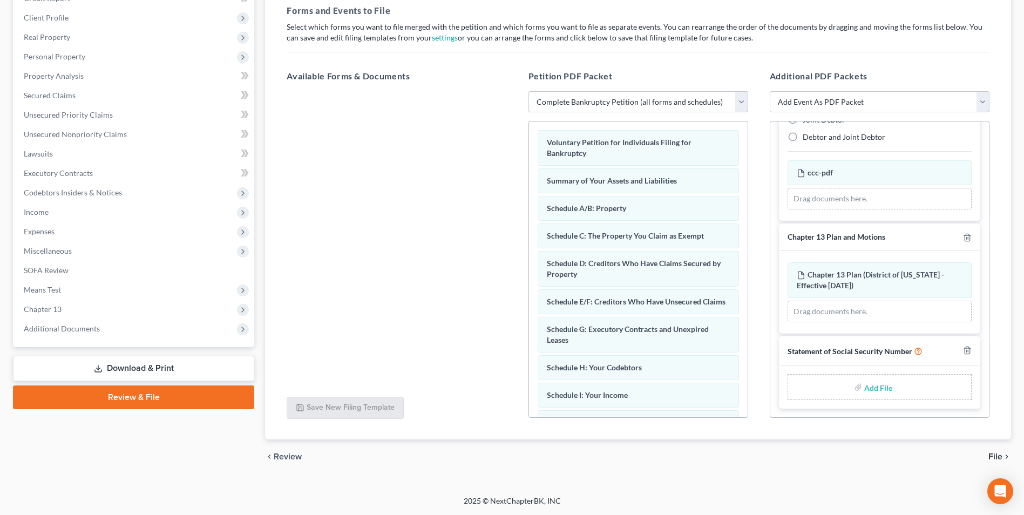
click at [992, 457] on span "File" at bounding box center [995, 456] width 14 height 9
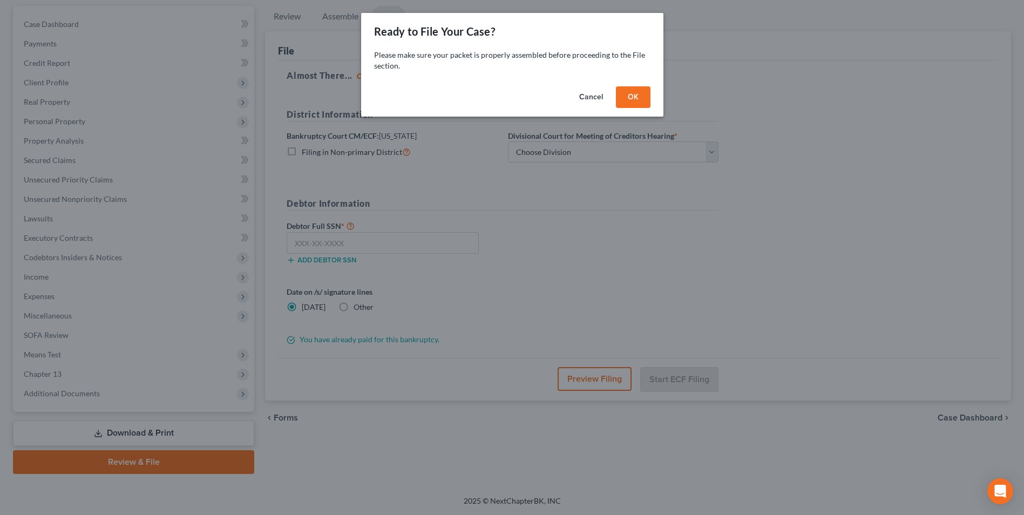
scroll to position [98, 0]
click at [630, 98] on button "OK" at bounding box center [636, 97] width 35 height 22
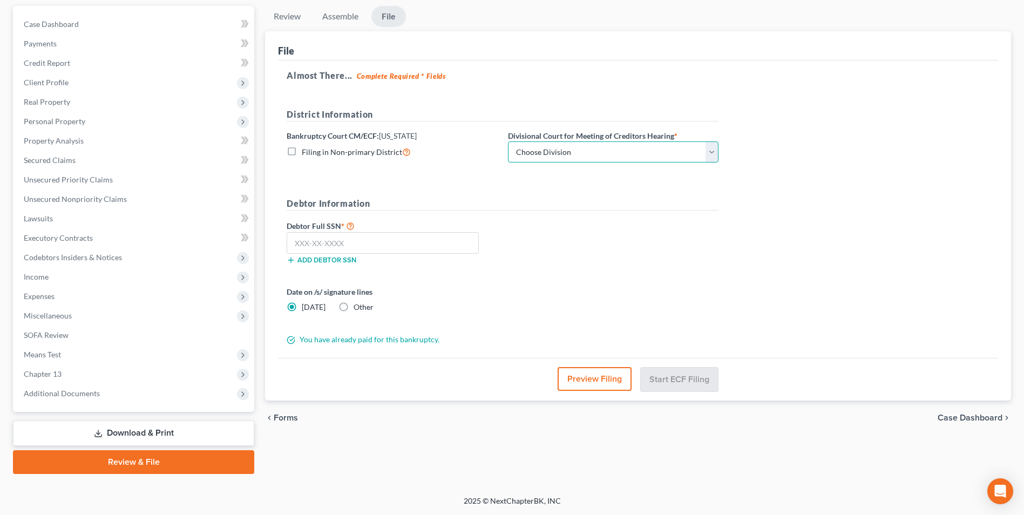
click at [561, 151] on select "Choose Division [GEOGRAPHIC_DATA] [GEOGRAPHIC_DATA]/[GEOGRAPHIC_DATA] [GEOGRAPH…" at bounding box center [613, 152] width 210 height 22
click at [508, 141] on select "Choose Division [GEOGRAPHIC_DATA] [GEOGRAPHIC_DATA]/[GEOGRAPHIC_DATA] [GEOGRAPH…" at bounding box center [613, 152] width 210 height 22
drag, startPoint x: 556, startPoint y: 147, endPoint x: 557, endPoint y: 153, distance: 6.0
click at [556, 147] on select "Choose Division [GEOGRAPHIC_DATA] [GEOGRAPHIC_DATA]/[GEOGRAPHIC_DATA] [GEOGRAPH…" at bounding box center [613, 152] width 210 height 22
select select "0"
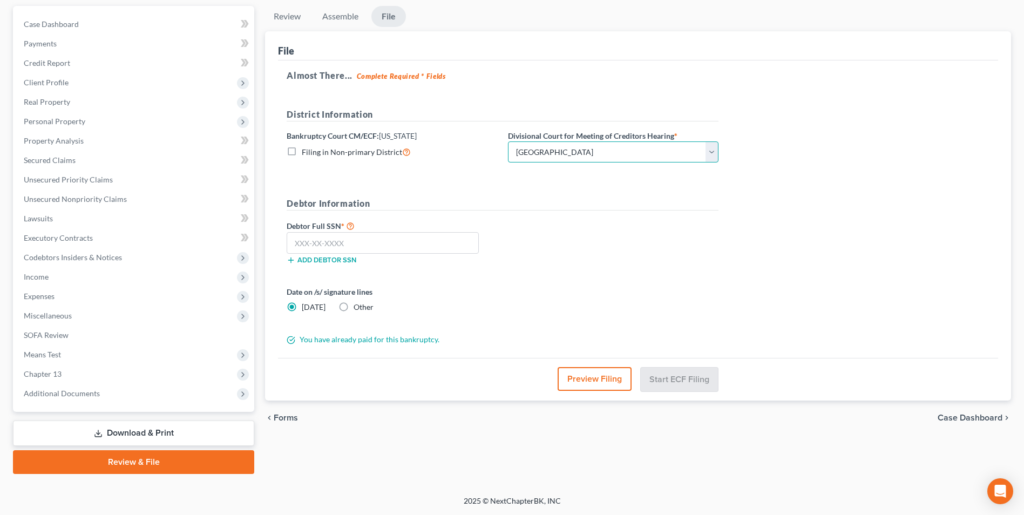
click at [508, 141] on select "Choose Division [GEOGRAPHIC_DATA] [GEOGRAPHIC_DATA]/[GEOGRAPHIC_DATA] [GEOGRAPH…" at bounding box center [613, 152] width 210 height 22
click at [346, 240] on input "text" at bounding box center [383, 243] width 192 height 22
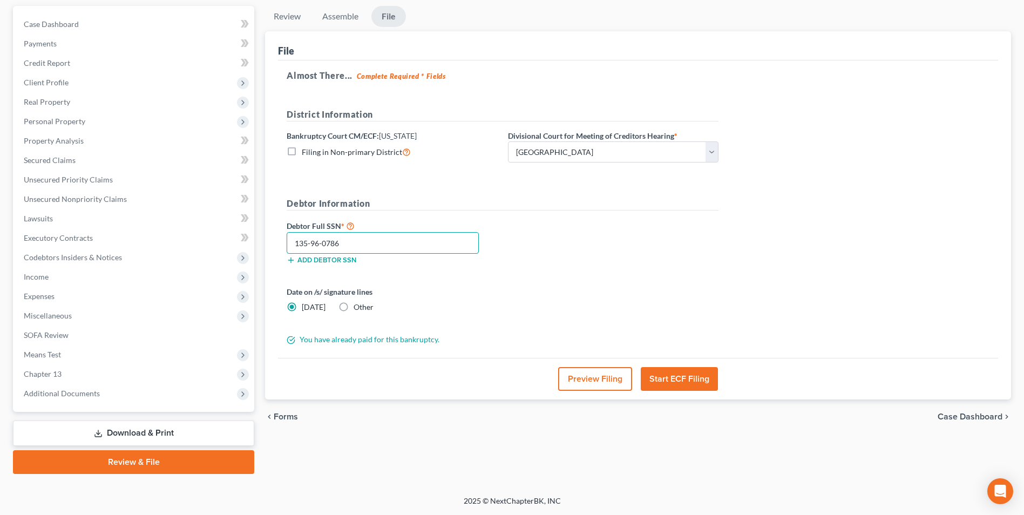
type input "135-96-0786"
click at [665, 377] on button "Start ECF Filing" at bounding box center [679, 379] width 77 height 24
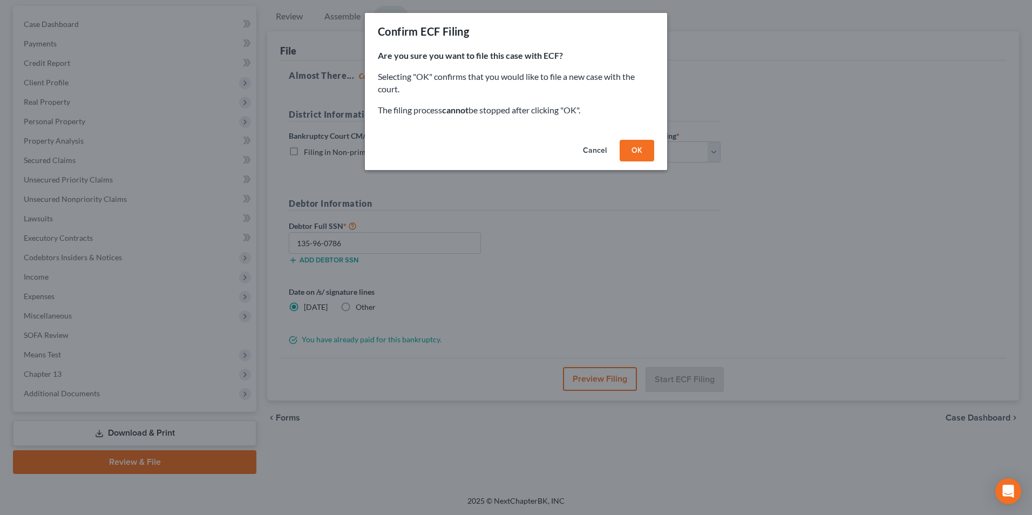
click at [635, 147] on button "OK" at bounding box center [636, 151] width 35 height 22
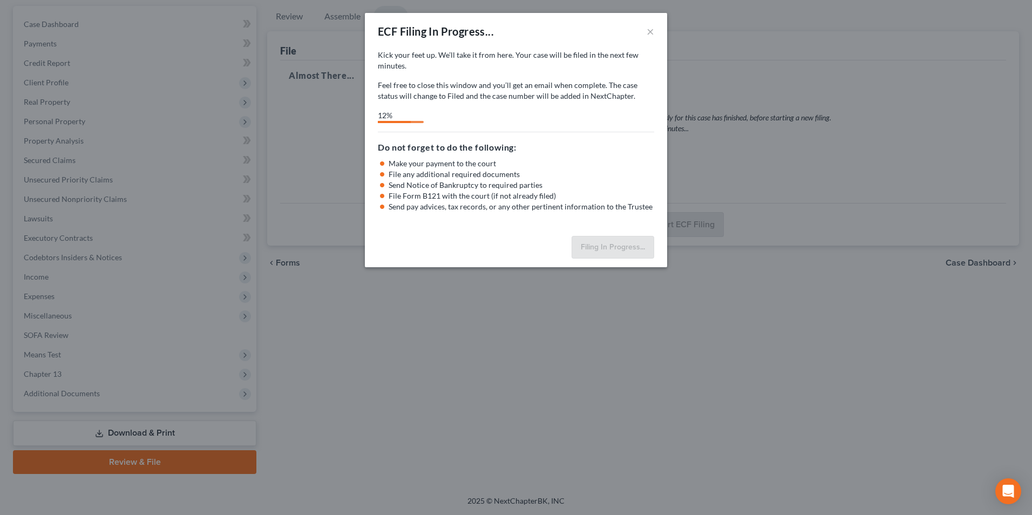
select select "1"
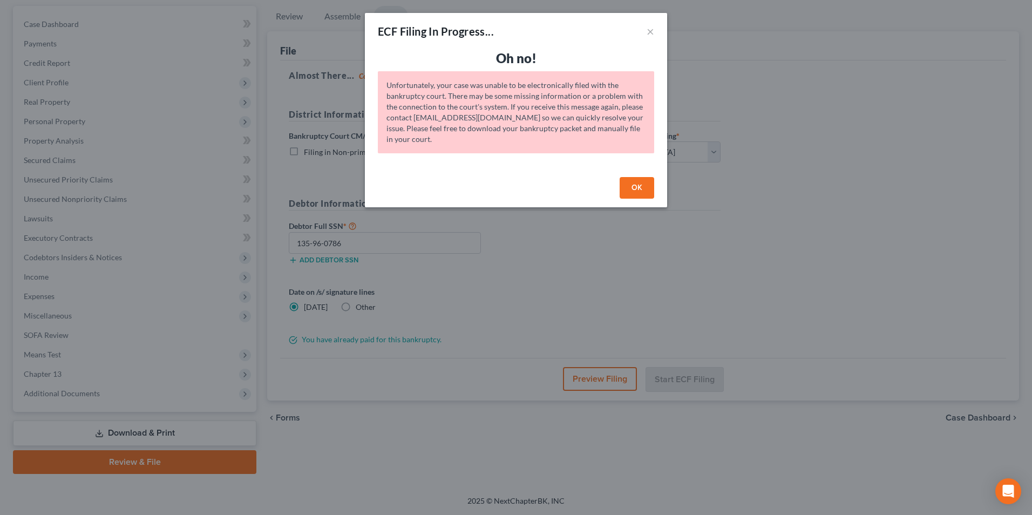
click at [629, 193] on button "OK" at bounding box center [636, 188] width 35 height 22
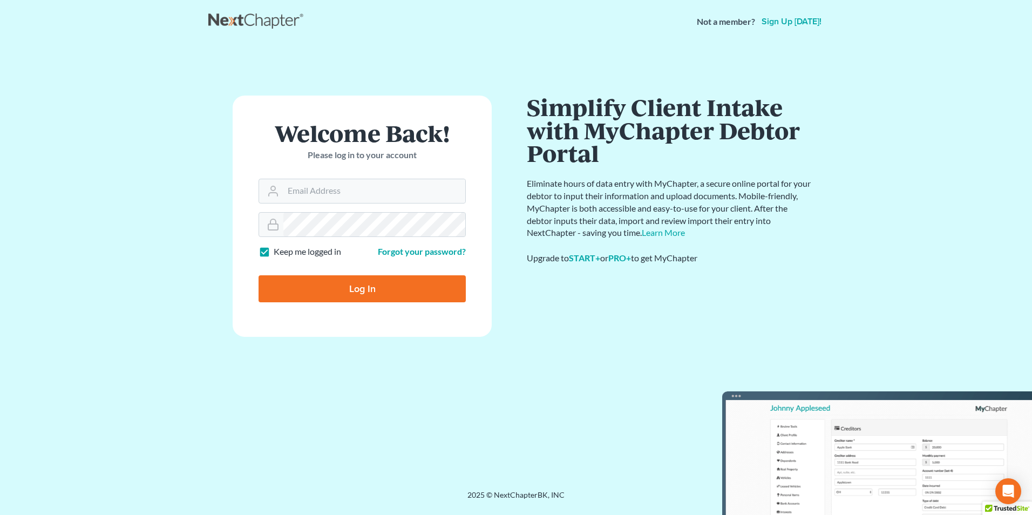
type input "[EMAIL_ADDRESS][DOMAIN_NAME]"
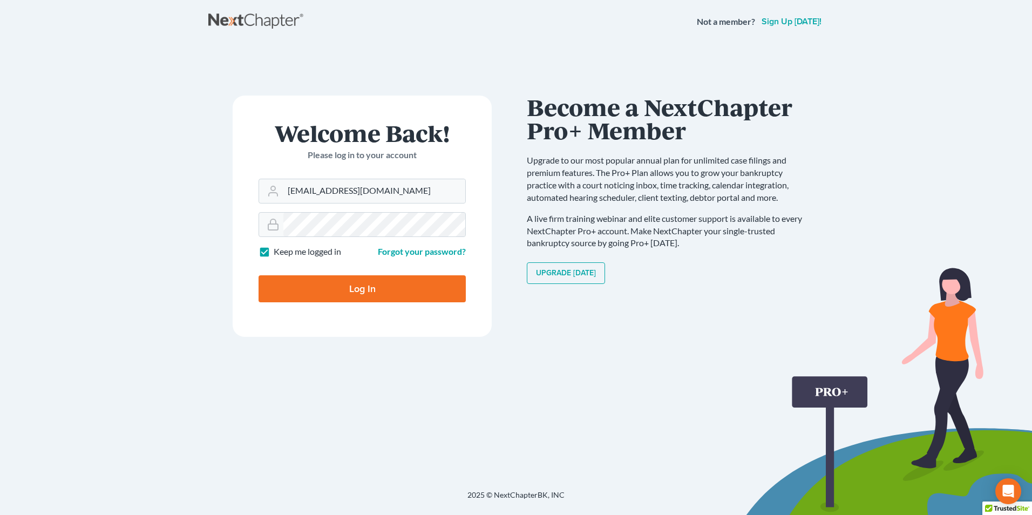
click at [364, 292] on input "Log In" at bounding box center [361, 288] width 207 height 27
type input "Thinking..."
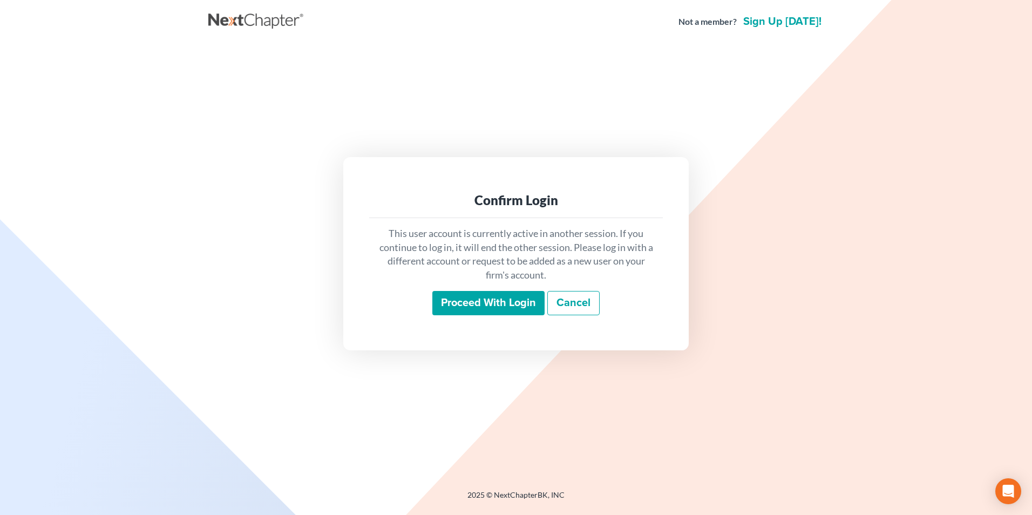
click at [478, 306] on input "Proceed with login" at bounding box center [488, 303] width 112 height 25
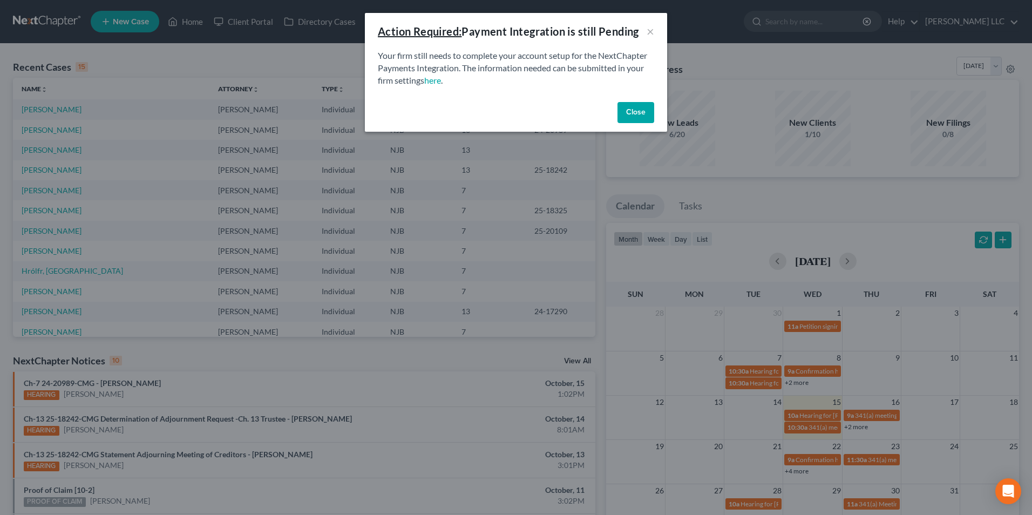
click at [627, 110] on button "Close" at bounding box center [635, 113] width 37 height 22
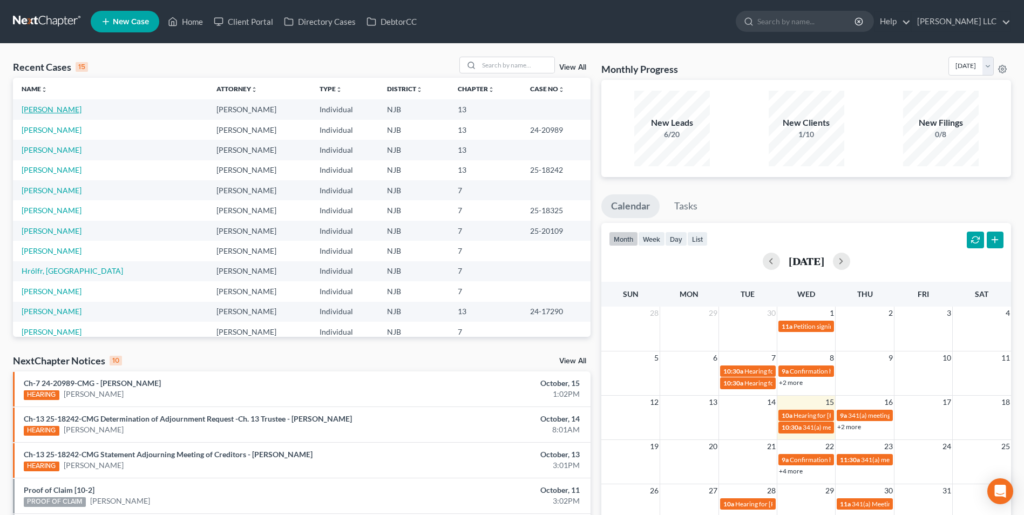
click at [63, 110] on link "[PERSON_NAME]" at bounding box center [52, 109] width 60 height 9
select select "4"
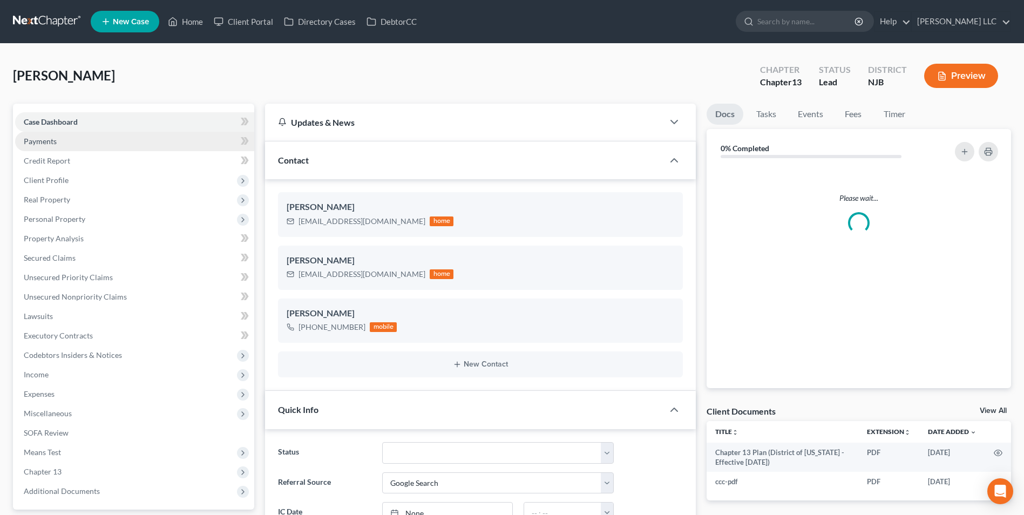
scroll to position [192, 0]
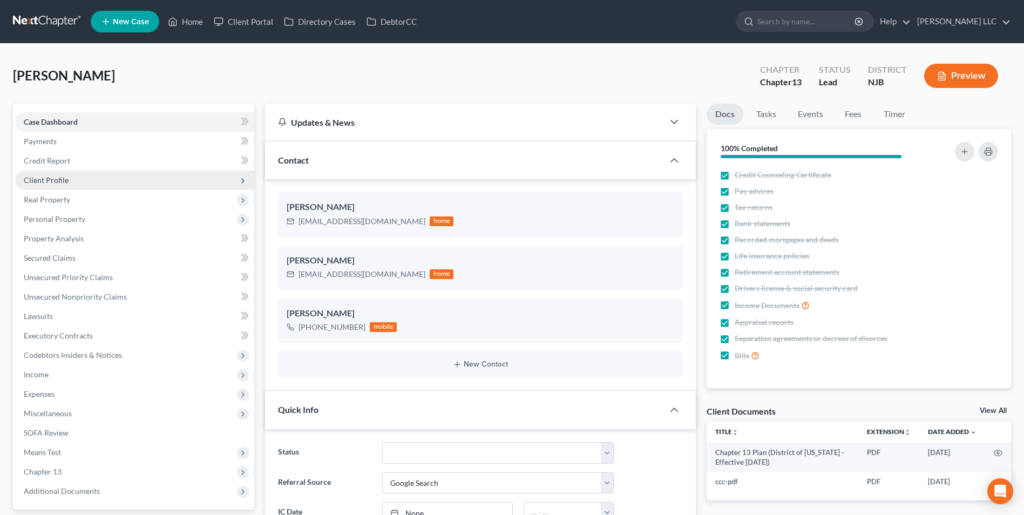
click at [59, 183] on span "Client Profile" at bounding box center [46, 179] width 45 height 9
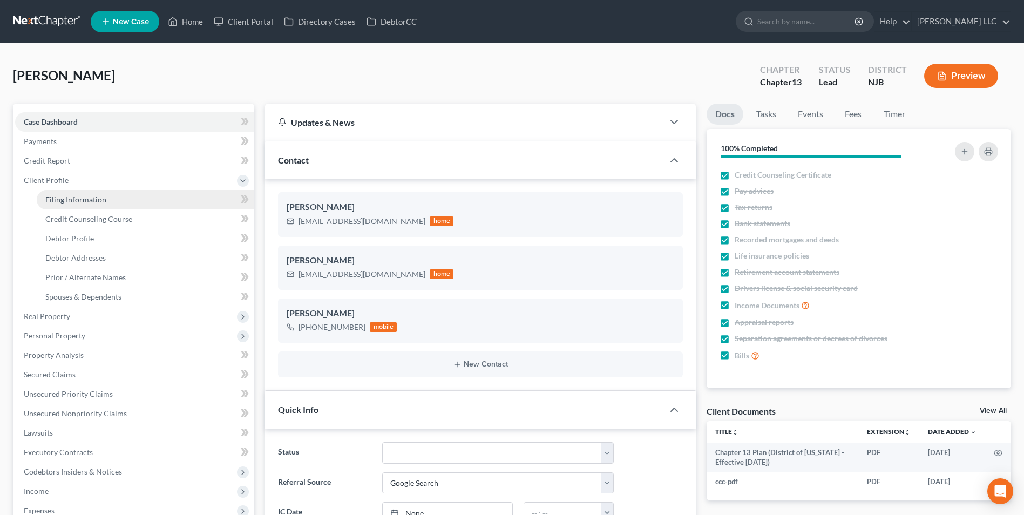
click at [79, 199] on span "Filing Information" at bounding box center [75, 199] width 61 height 9
select select "1"
select select "0"
select select "3"
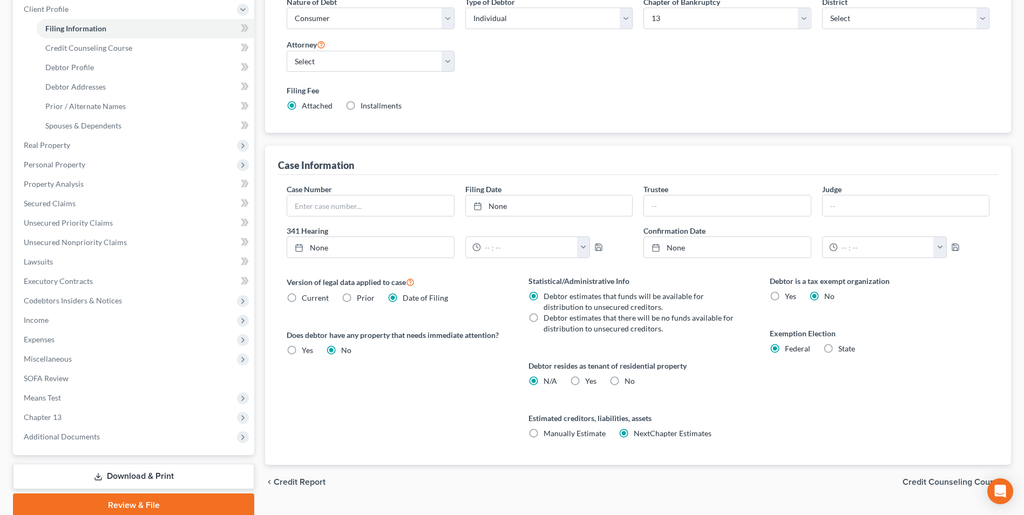
scroll to position [106, 0]
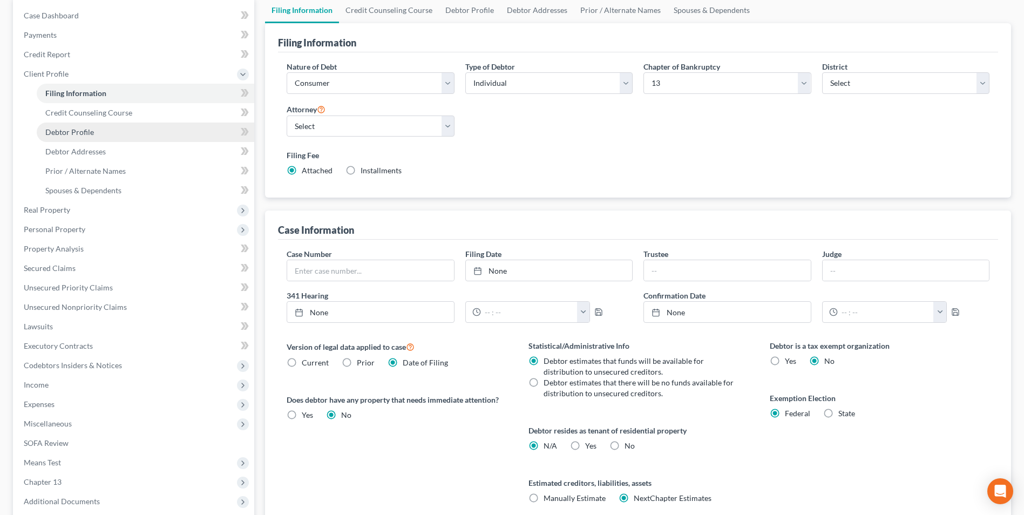
click at [86, 134] on span "Debtor Profile" at bounding box center [69, 131] width 49 height 9
select select "0"
select select "3"
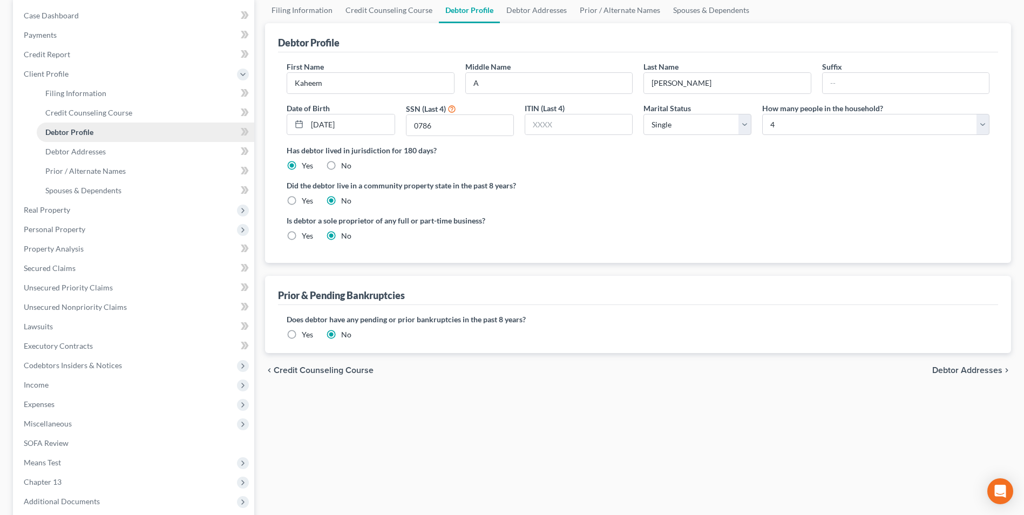
radio input "true"
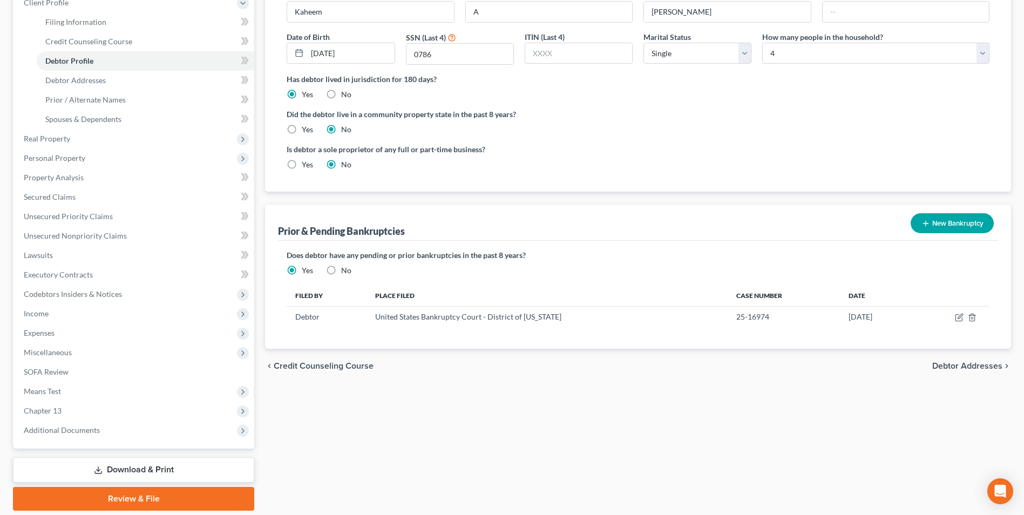
scroll to position [214, 0]
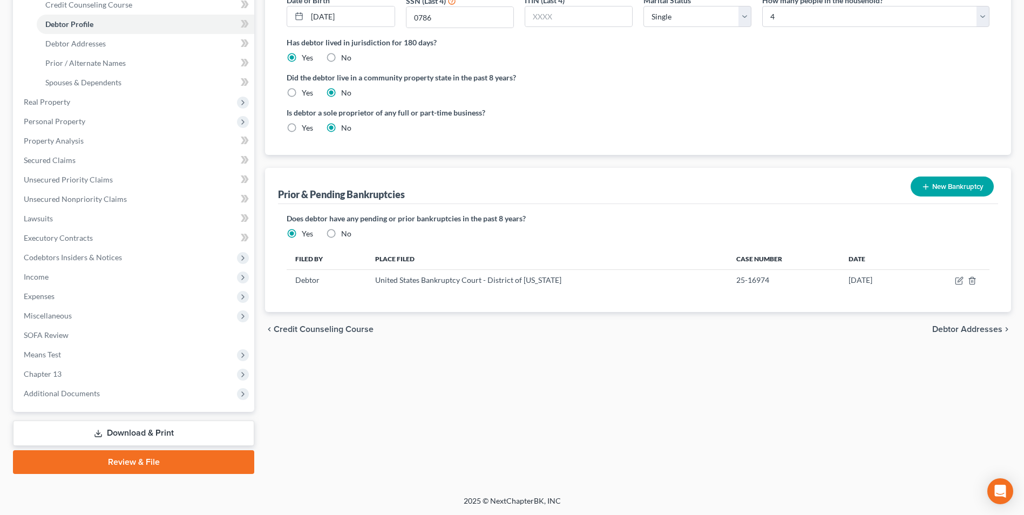
click at [130, 465] on link "Review & File" at bounding box center [133, 462] width 241 height 24
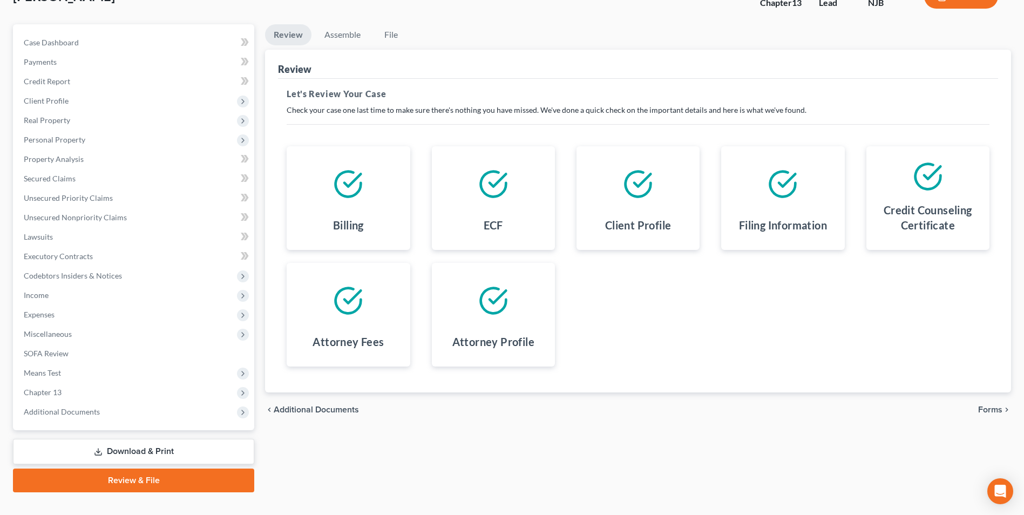
scroll to position [98, 0]
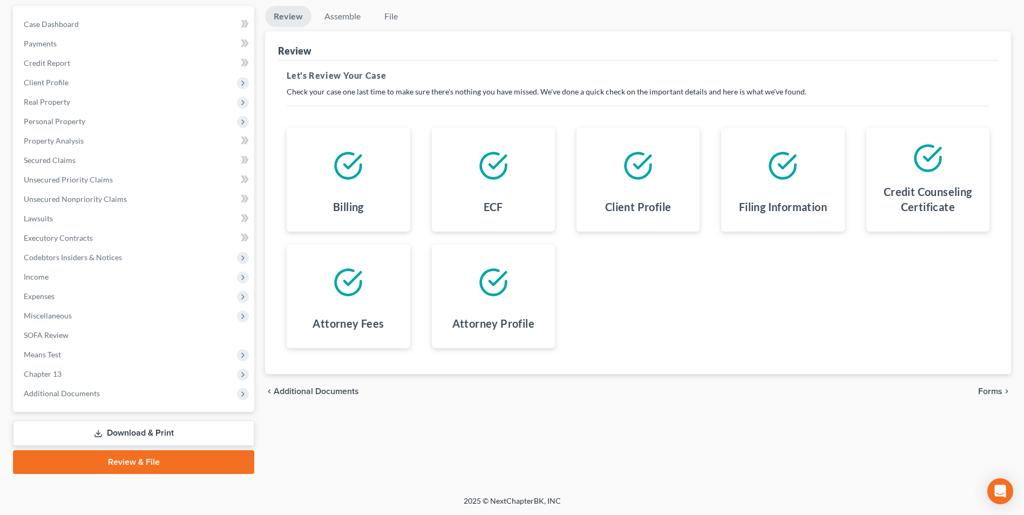
click at [992, 394] on span "Forms" at bounding box center [990, 391] width 24 height 9
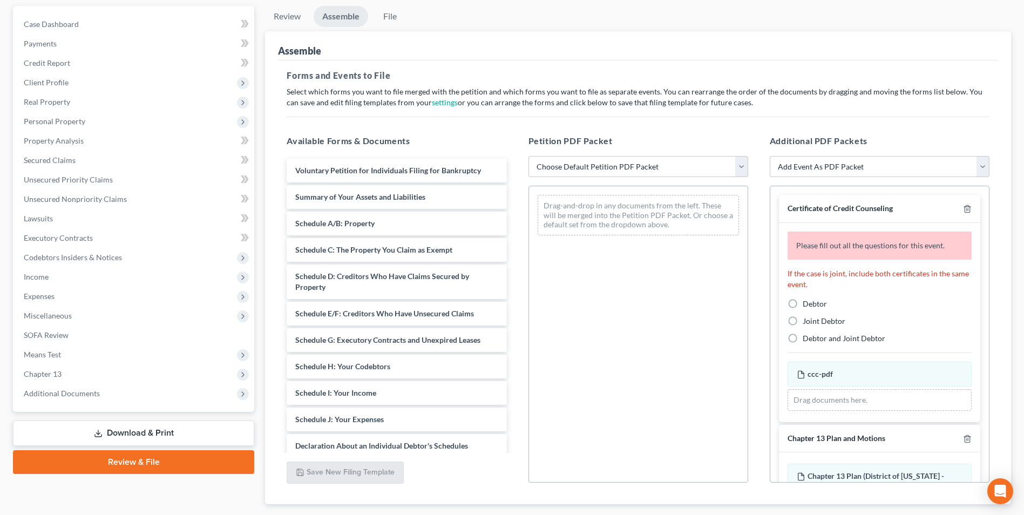
click at [802, 304] on label "Debtor" at bounding box center [814, 303] width 24 height 11
click at [807, 304] on input "Debtor" at bounding box center [810, 301] width 7 height 7
radio input "true"
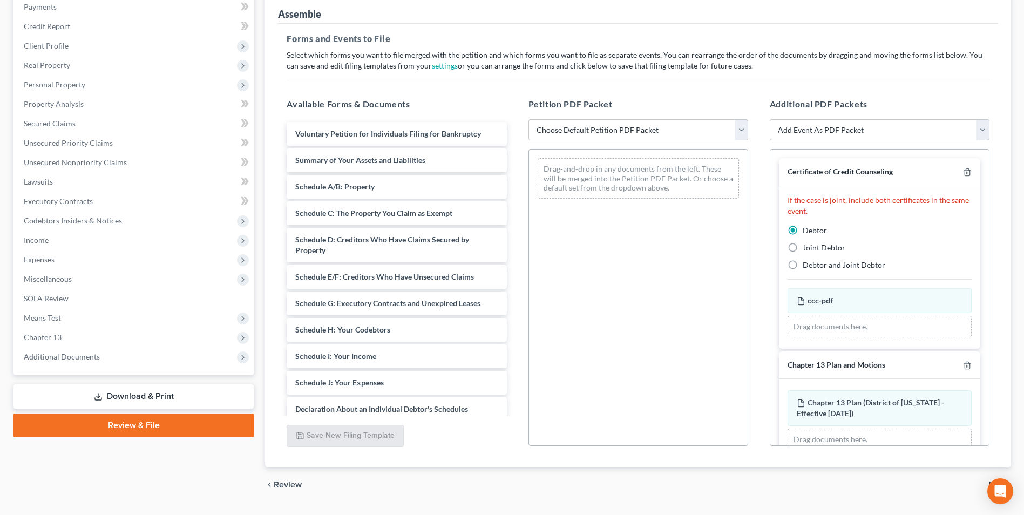
scroll to position [152, 0]
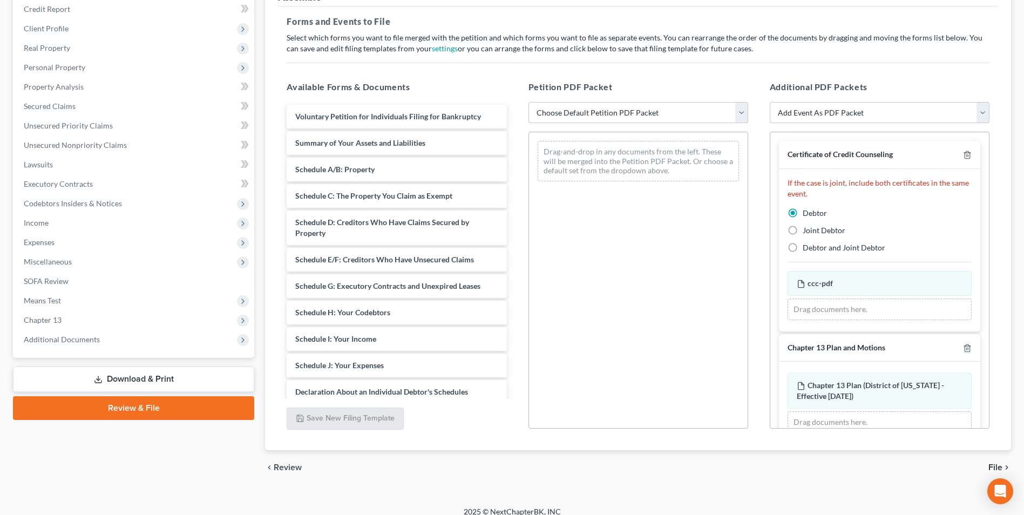
click at [629, 104] on select "Choose Default Petition PDF Packet Complete Bankruptcy Petition (all forms and …" at bounding box center [638, 113] width 220 height 22
select select "0"
click at [528, 102] on select "Choose Default Petition PDF Packet Complete Bankruptcy Petition (all forms and …" at bounding box center [638, 113] width 220 height 22
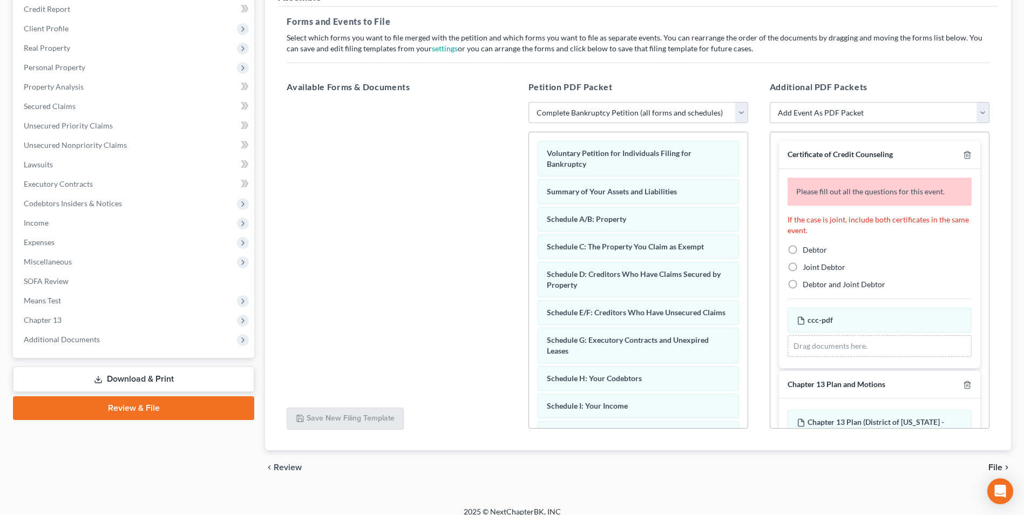
click at [802, 248] on label "Debtor" at bounding box center [814, 249] width 24 height 11
click at [807, 248] on input "Debtor" at bounding box center [810, 247] width 7 height 7
radio input "true"
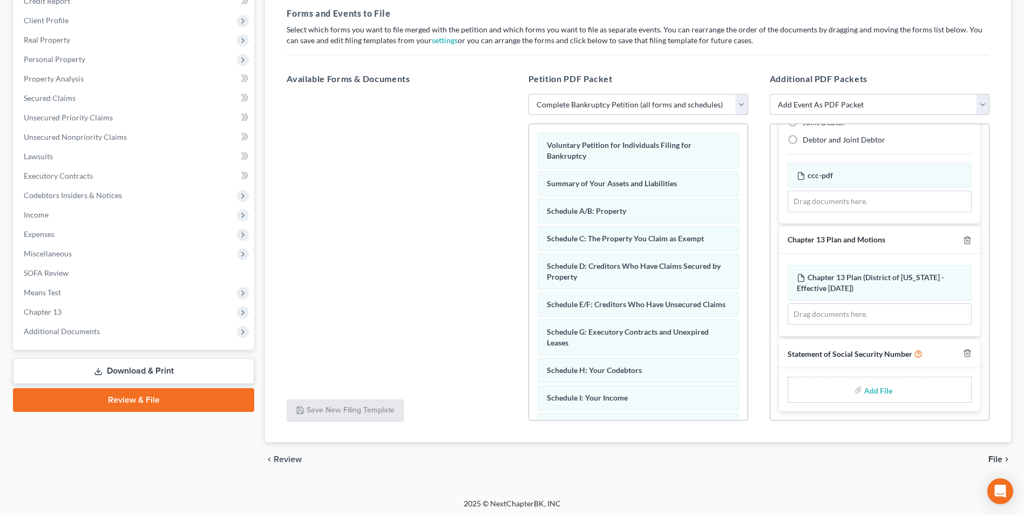
scroll to position [162, 0]
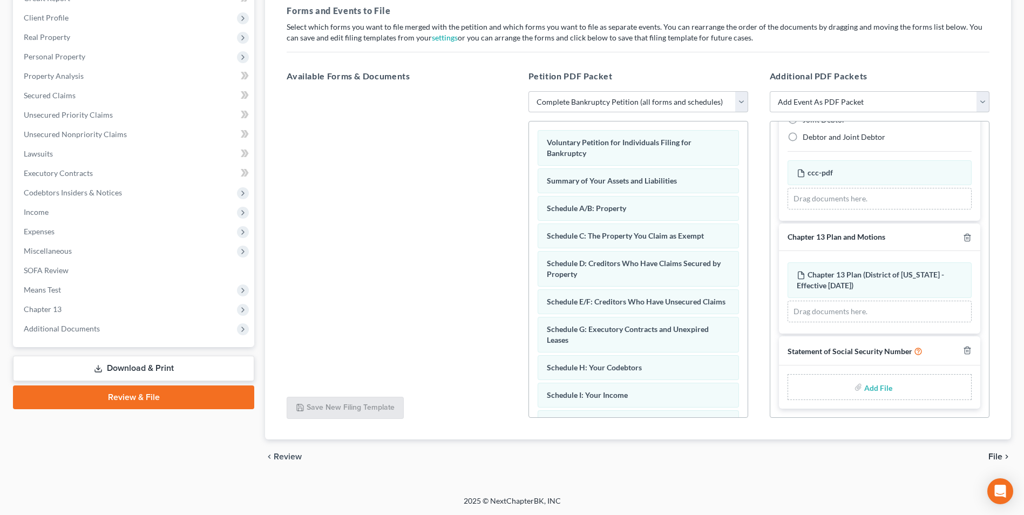
click at [993, 455] on span "File" at bounding box center [995, 456] width 14 height 9
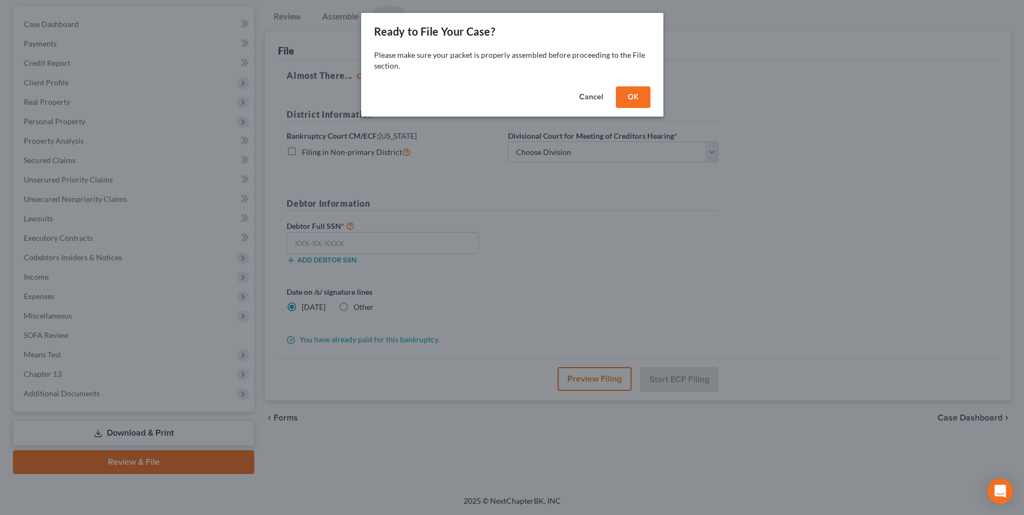
scroll to position [98, 0]
click at [637, 97] on button "OK" at bounding box center [636, 97] width 35 height 22
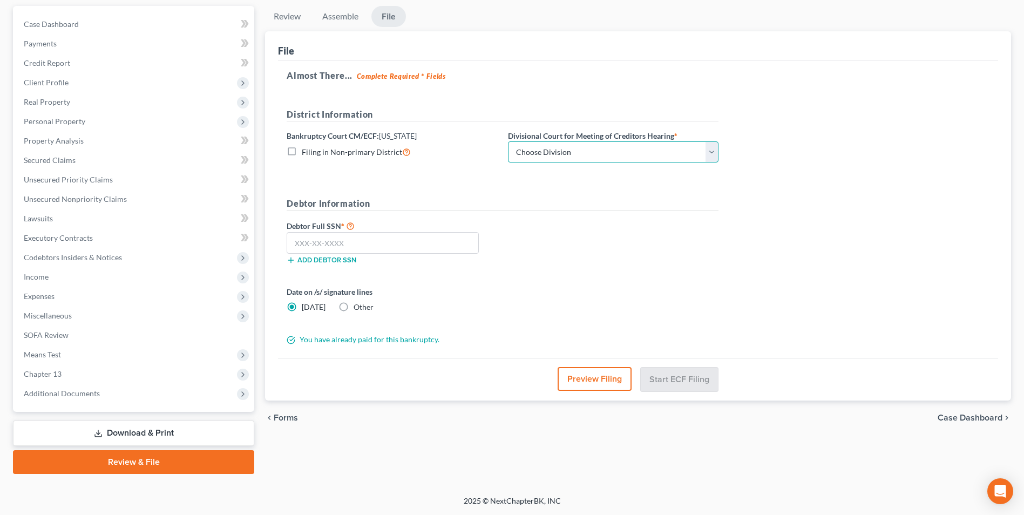
click at [585, 152] on select "Choose Division [GEOGRAPHIC_DATA] [GEOGRAPHIC_DATA]/[GEOGRAPHIC_DATA] [GEOGRAPH…" at bounding box center [613, 152] width 210 height 22
click at [508, 141] on select "Choose Division [GEOGRAPHIC_DATA] [GEOGRAPHIC_DATA]/[GEOGRAPHIC_DATA] [GEOGRAPH…" at bounding box center [613, 152] width 210 height 22
click at [566, 153] on select "Choose Division [GEOGRAPHIC_DATA] [GEOGRAPHIC_DATA]/[GEOGRAPHIC_DATA] [GEOGRAPH…" at bounding box center [613, 152] width 210 height 22
select select "0"
click at [508, 141] on select "Choose Division [GEOGRAPHIC_DATA] [GEOGRAPHIC_DATA]/[GEOGRAPHIC_DATA] [GEOGRAPH…" at bounding box center [613, 152] width 210 height 22
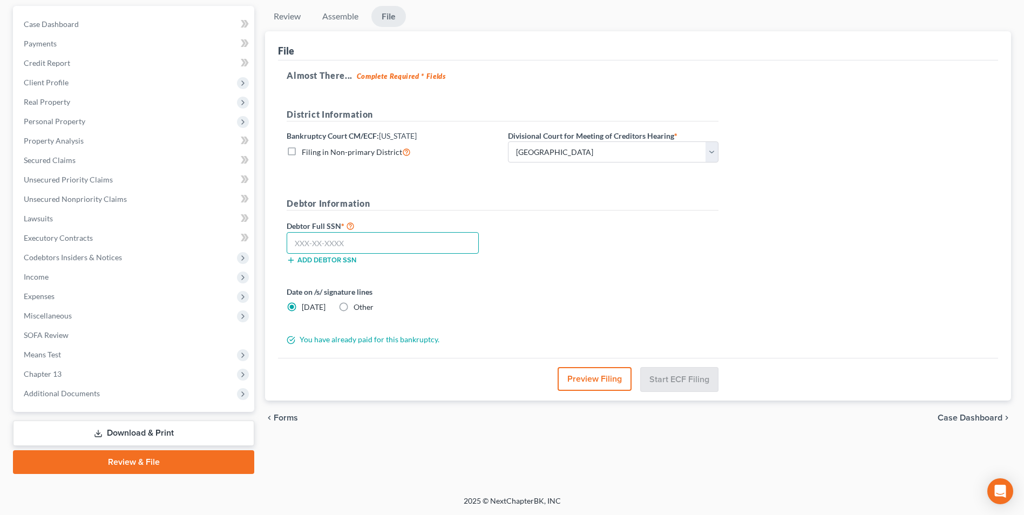
click at [359, 243] on input "text" at bounding box center [383, 243] width 192 height 22
type input "135-96-0786"
click at [680, 379] on button "Start ECF Filing" at bounding box center [679, 379] width 77 height 24
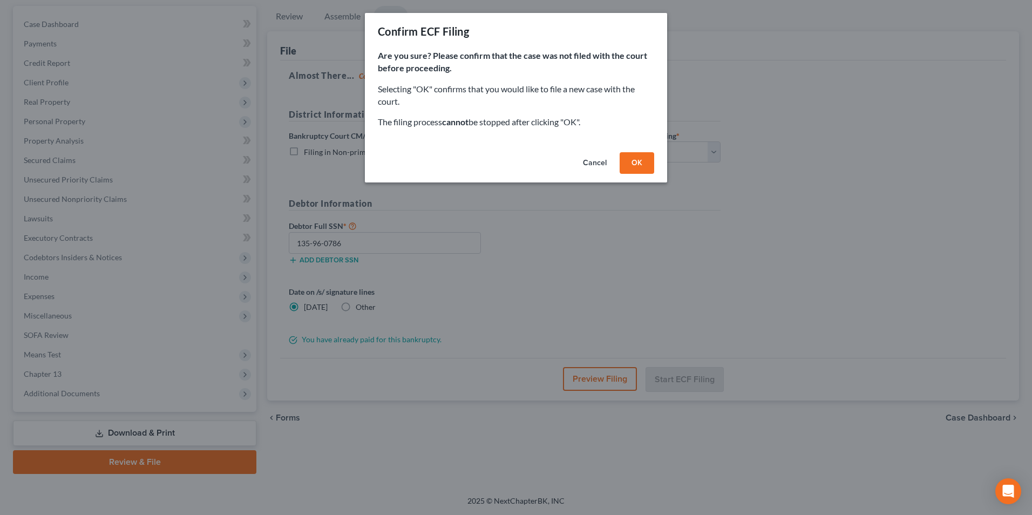
click at [635, 161] on button "OK" at bounding box center [636, 163] width 35 height 22
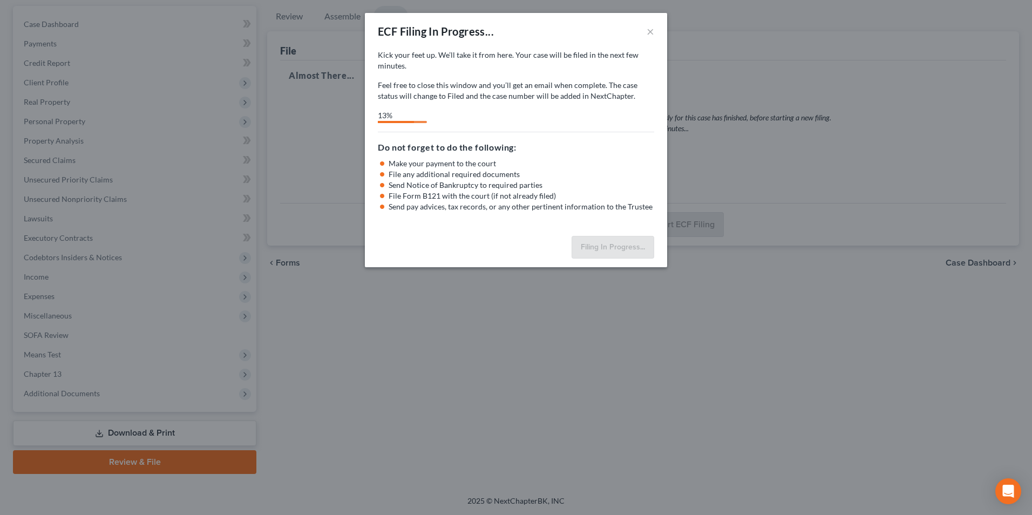
select select "1"
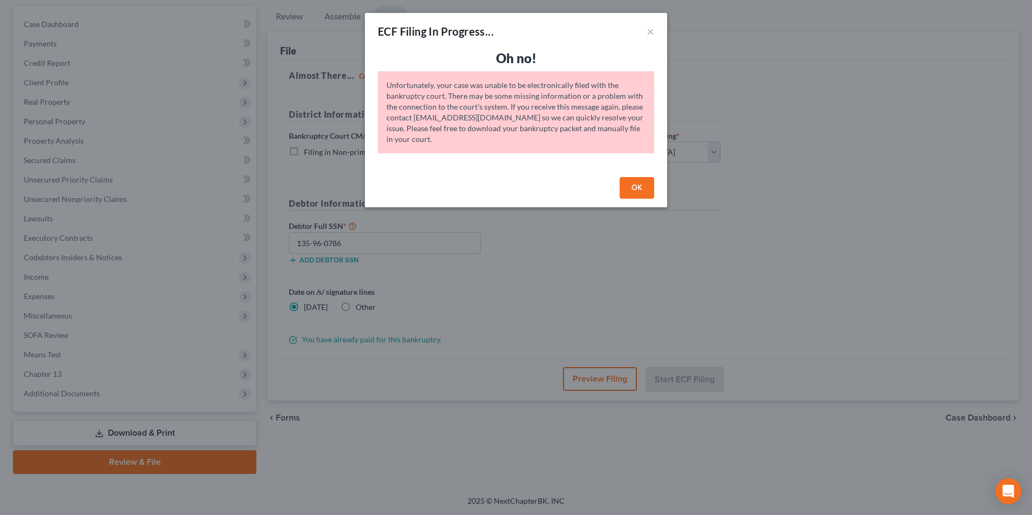
click at [639, 188] on button "OK" at bounding box center [636, 188] width 35 height 22
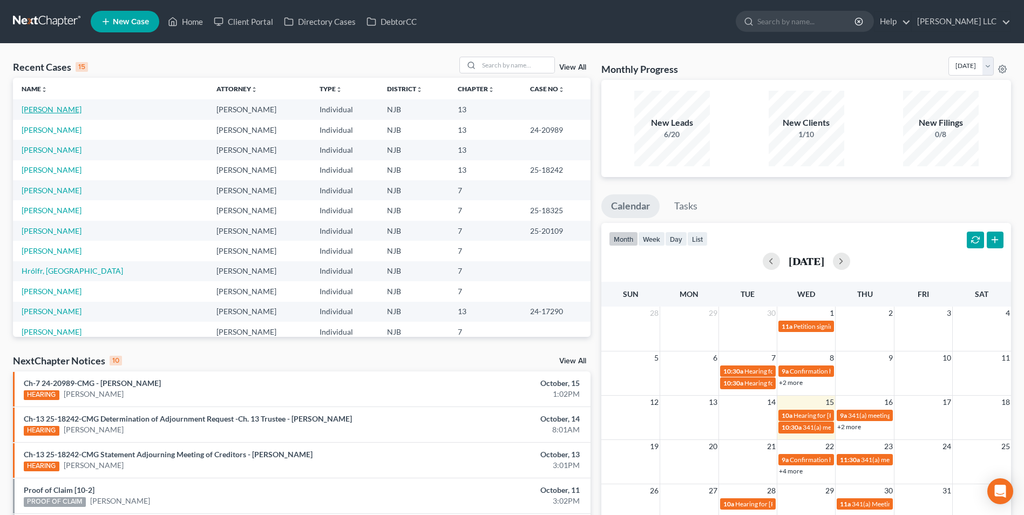
click at [70, 111] on link "[PERSON_NAME]" at bounding box center [52, 109] width 60 height 9
select select "4"
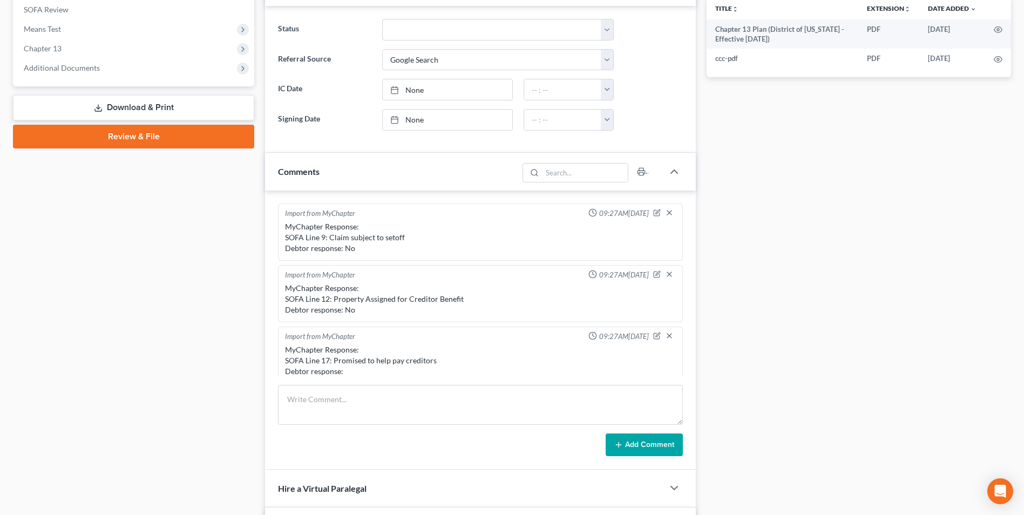
scroll to position [324, 0]
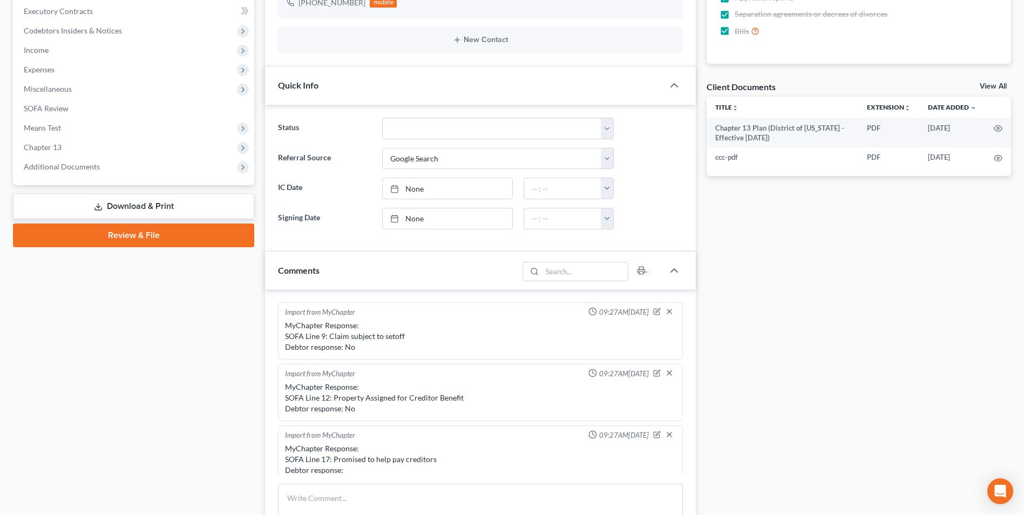
click at [117, 234] on link "Review & File" at bounding box center [133, 235] width 241 height 24
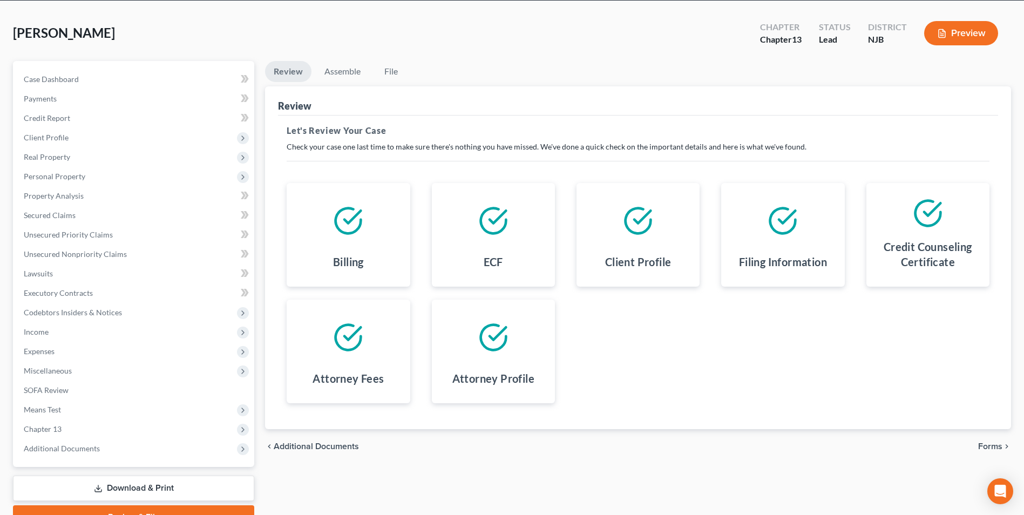
scroll to position [98, 0]
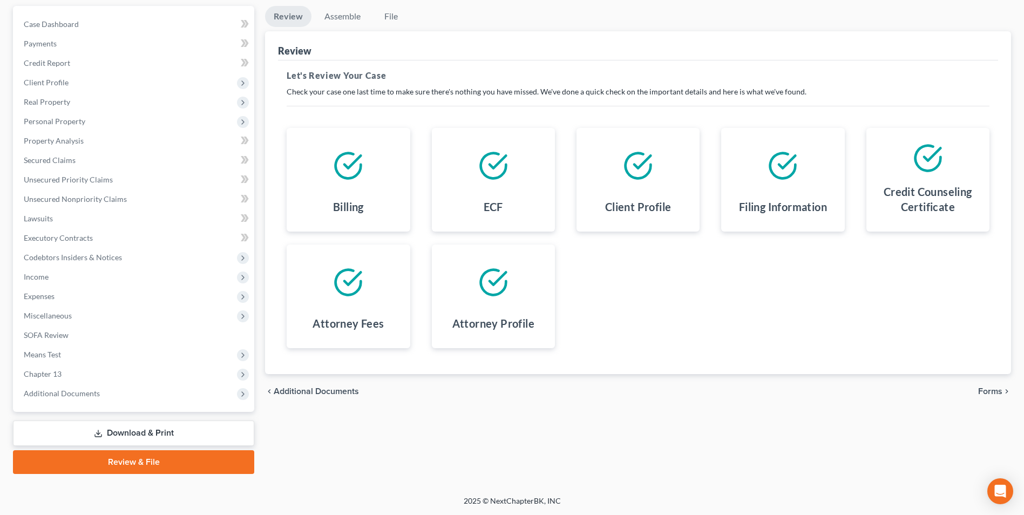
click at [992, 392] on span "Forms" at bounding box center [990, 391] width 24 height 9
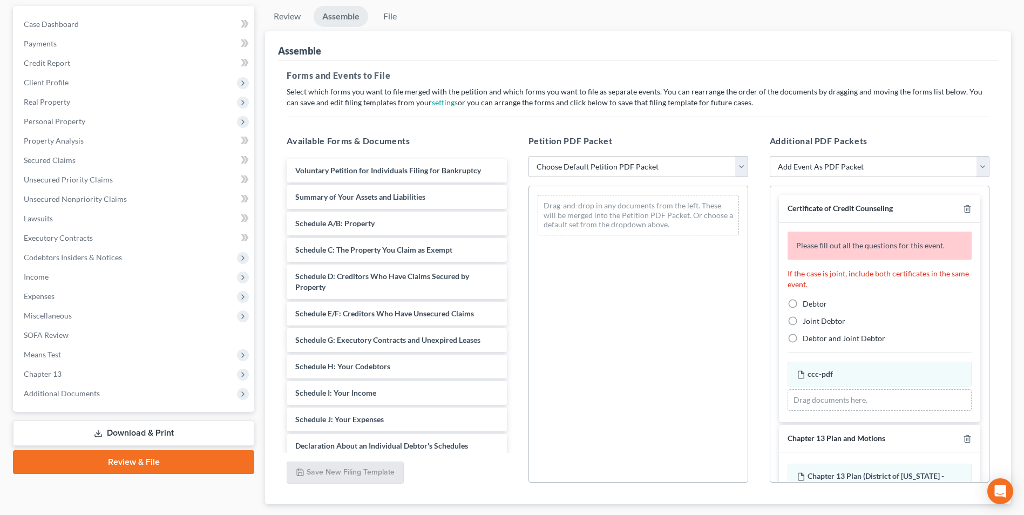
click at [802, 300] on label "Debtor" at bounding box center [814, 303] width 24 height 11
click at [807, 300] on input "Debtor" at bounding box center [810, 301] width 7 height 7
radio input "true"
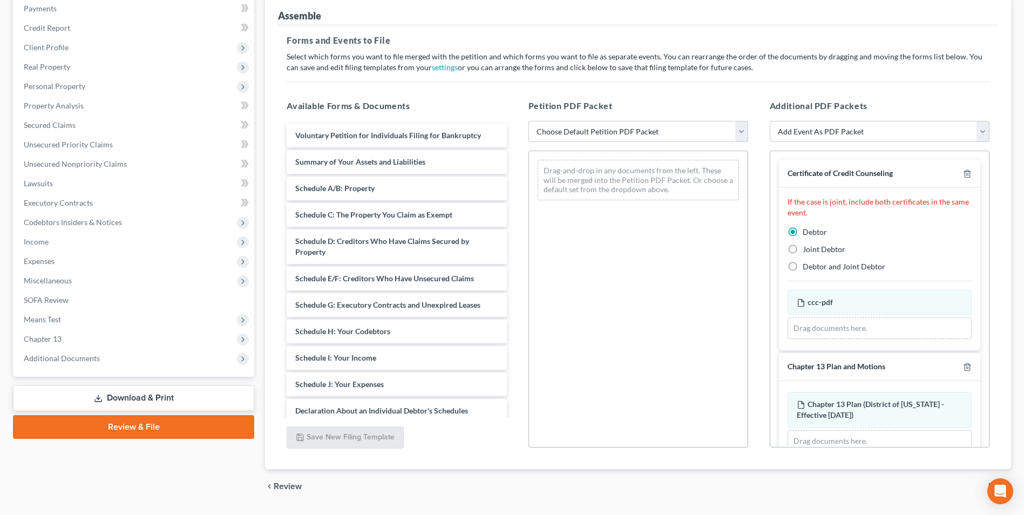
scroll to position [152, 0]
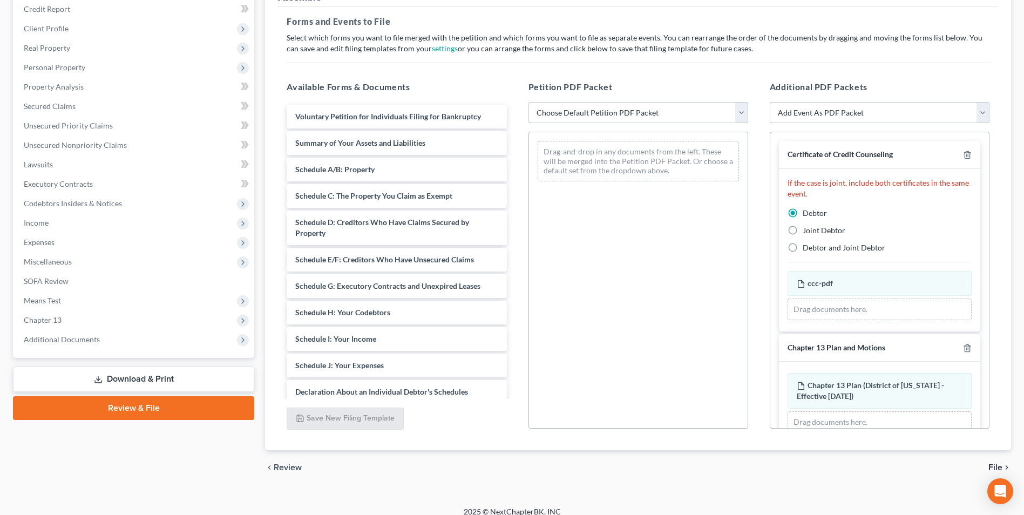
click at [607, 114] on select "Choose Default Petition PDF Packet Complete Bankruptcy Petition (all forms and …" at bounding box center [638, 113] width 220 height 22
select select "0"
click at [528, 102] on select "Choose Default Petition PDF Packet Complete Bankruptcy Petition (all forms and …" at bounding box center [638, 113] width 220 height 22
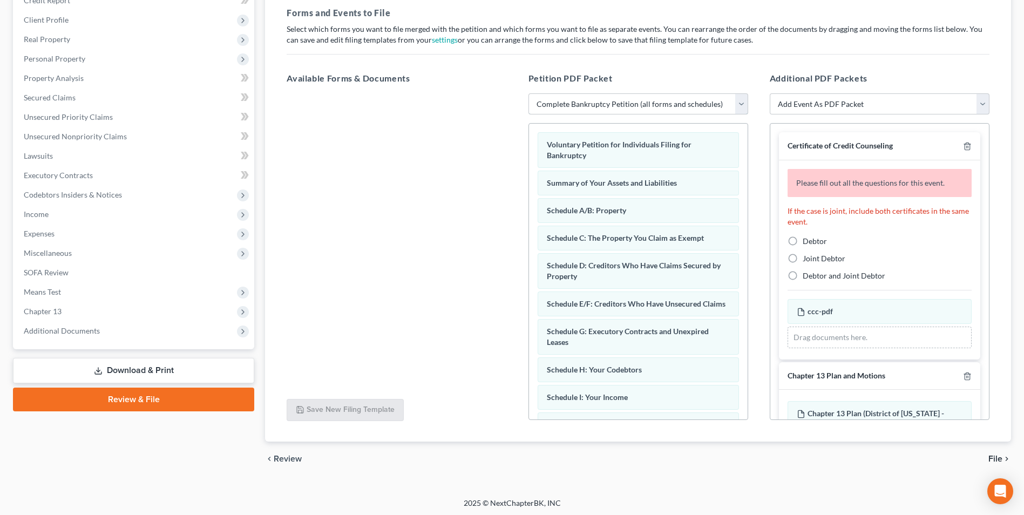
scroll to position [162, 0]
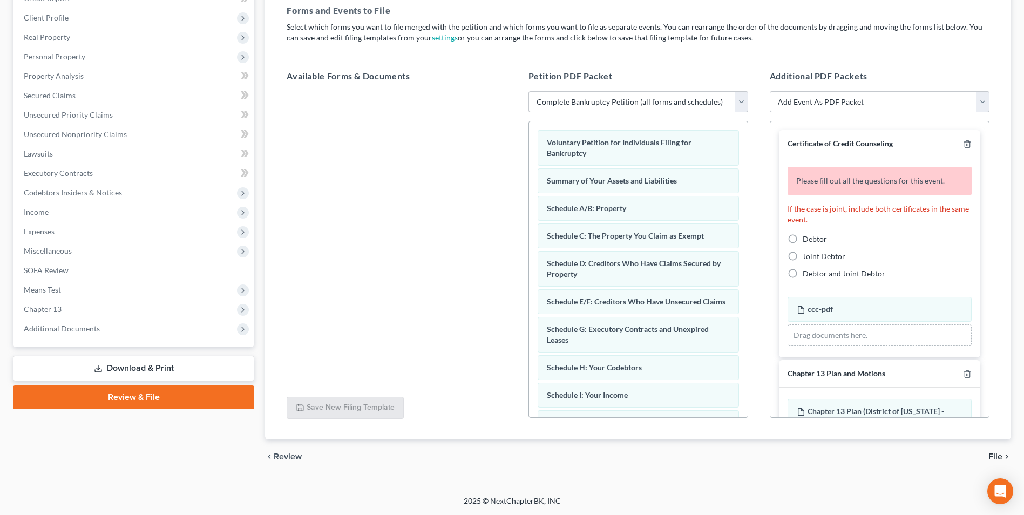
click at [802, 240] on label "Debtor" at bounding box center [814, 239] width 24 height 11
click at [807, 240] on input "Debtor" at bounding box center [810, 237] width 7 height 7
radio input "true"
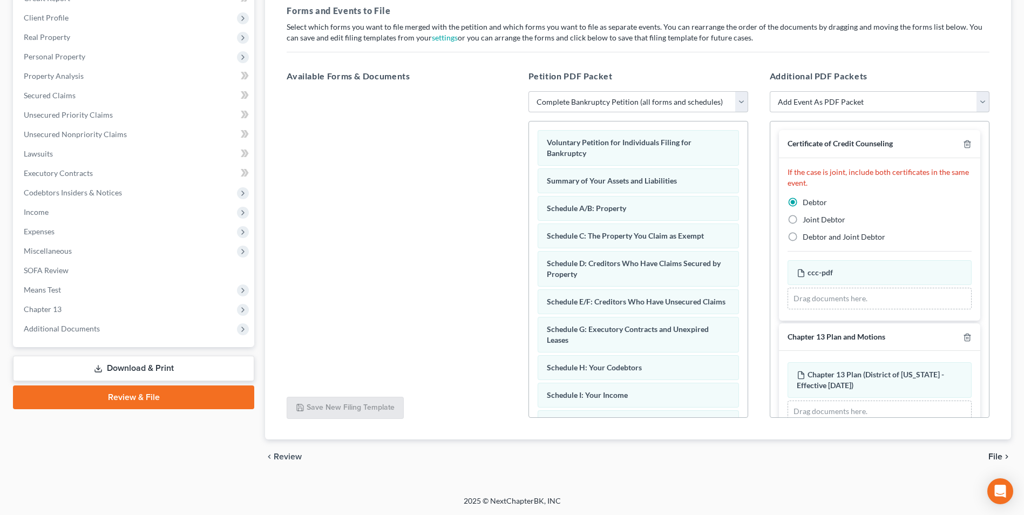
click at [991, 454] on span "File" at bounding box center [995, 456] width 14 height 9
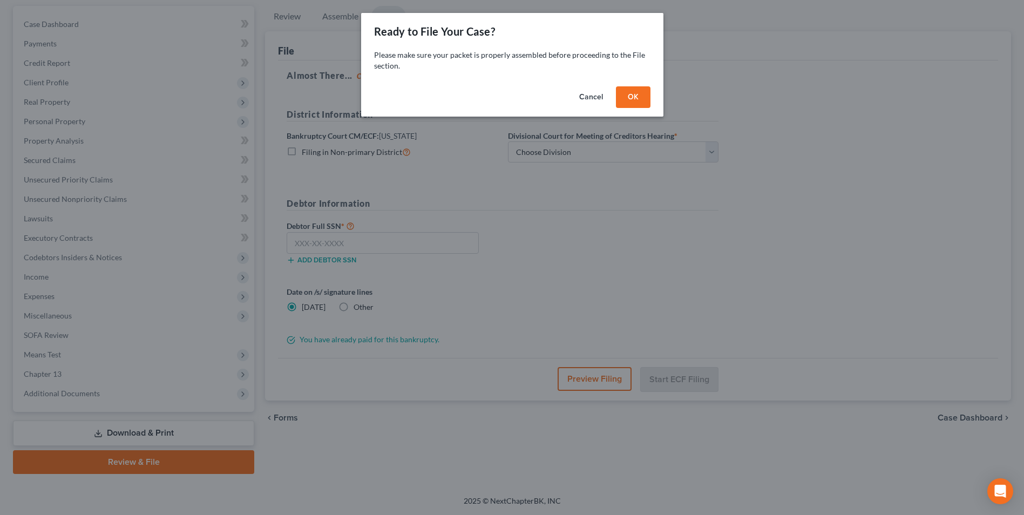
scroll to position [98, 0]
click at [636, 97] on button "OK" at bounding box center [636, 97] width 35 height 22
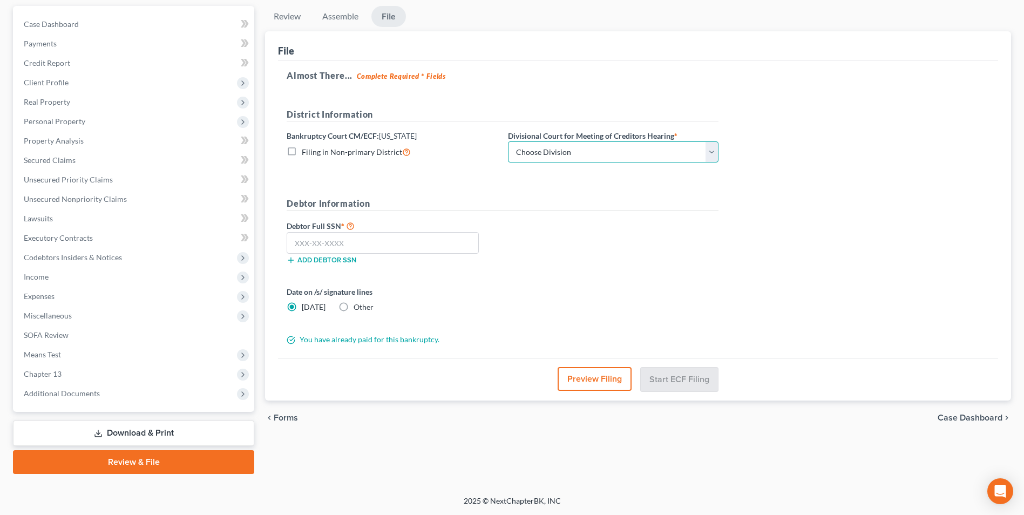
click at [542, 149] on select "Choose Division [GEOGRAPHIC_DATA] [GEOGRAPHIC_DATA]/[GEOGRAPHIC_DATA] [GEOGRAPH…" at bounding box center [613, 152] width 210 height 22
click at [508, 141] on select "Choose Division [GEOGRAPHIC_DATA] [GEOGRAPHIC_DATA]/[GEOGRAPHIC_DATA] [GEOGRAPH…" at bounding box center [613, 152] width 210 height 22
click at [542, 155] on select "Choose Division [GEOGRAPHIC_DATA] [GEOGRAPHIC_DATA]/[GEOGRAPHIC_DATA] [GEOGRAPH…" at bounding box center [613, 152] width 210 height 22
select select "0"
click at [508, 141] on select "Choose Division [GEOGRAPHIC_DATA] [GEOGRAPHIC_DATA]/[GEOGRAPHIC_DATA] [GEOGRAPH…" at bounding box center [613, 152] width 210 height 22
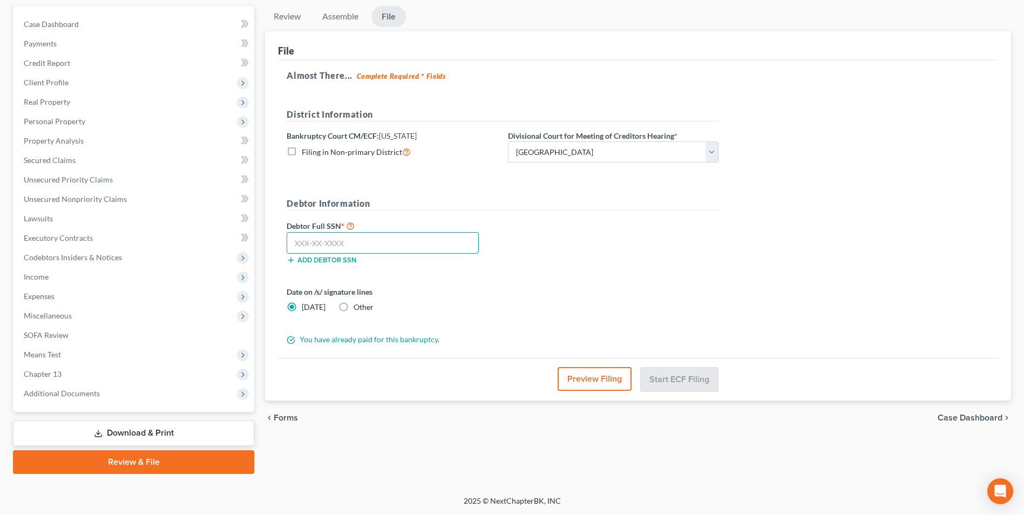
click at [349, 247] on input "text" at bounding box center [383, 243] width 192 height 22
click at [315, 240] on input "text" at bounding box center [383, 243] width 192 height 22
type input "135-96-0786"
click at [680, 376] on button "Start ECF Filing" at bounding box center [679, 379] width 77 height 24
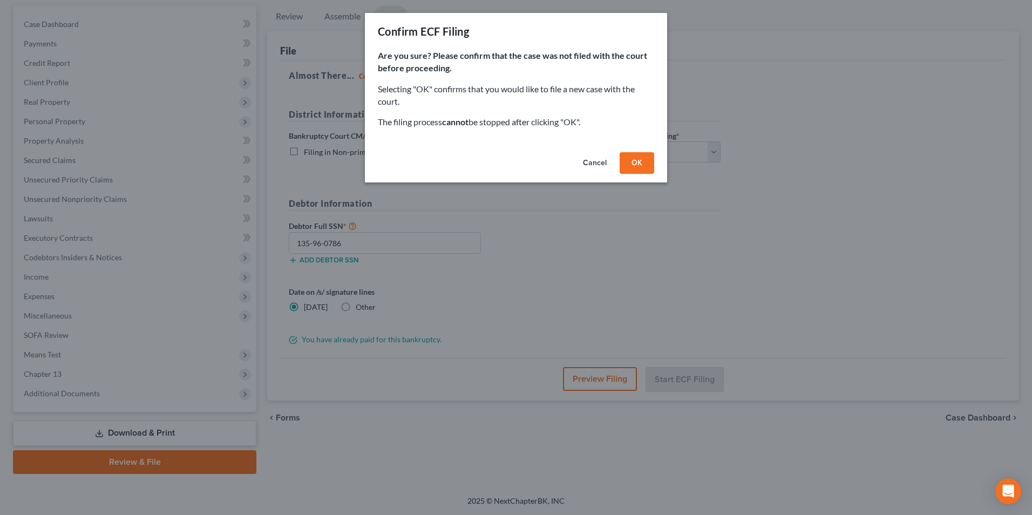
click at [635, 165] on button "OK" at bounding box center [636, 163] width 35 height 22
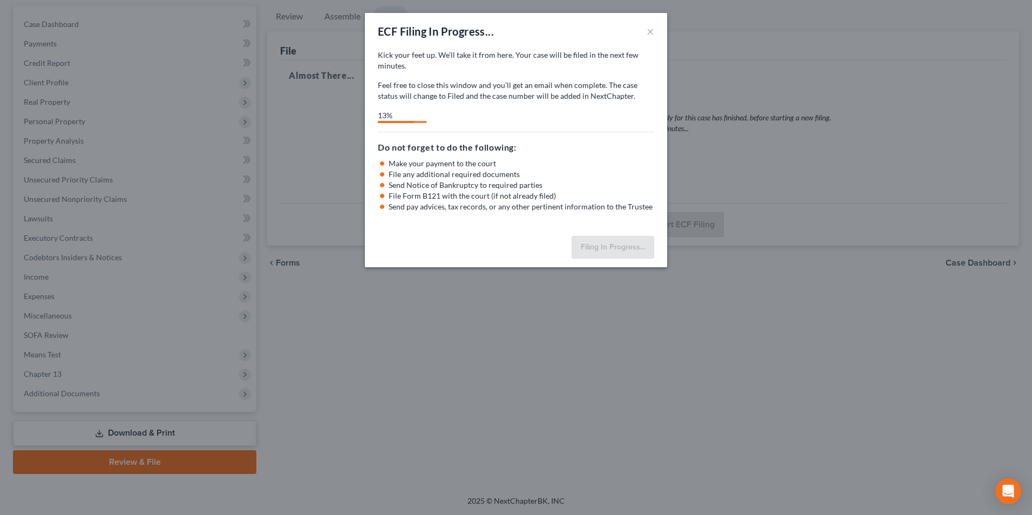
select select "1"
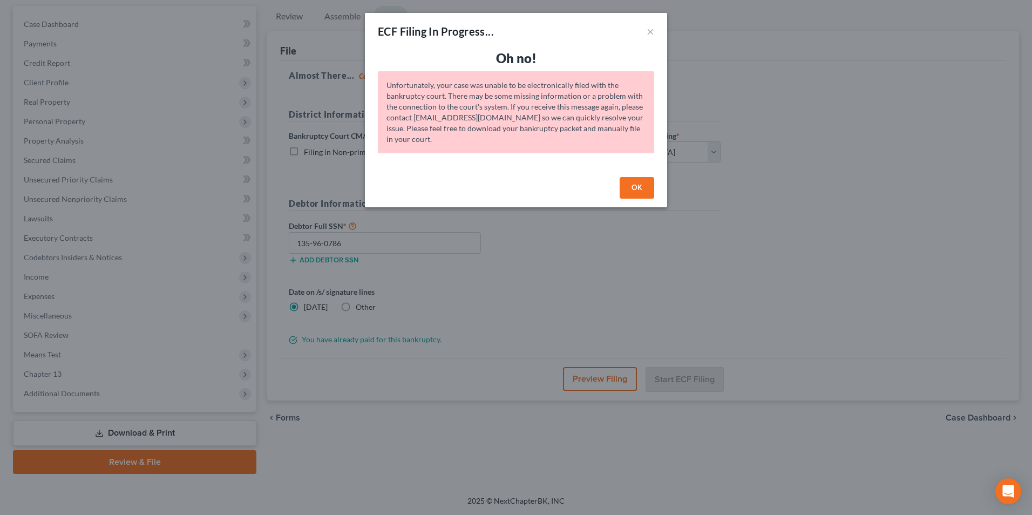
click at [634, 186] on button "OK" at bounding box center [636, 188] width 35 height 22
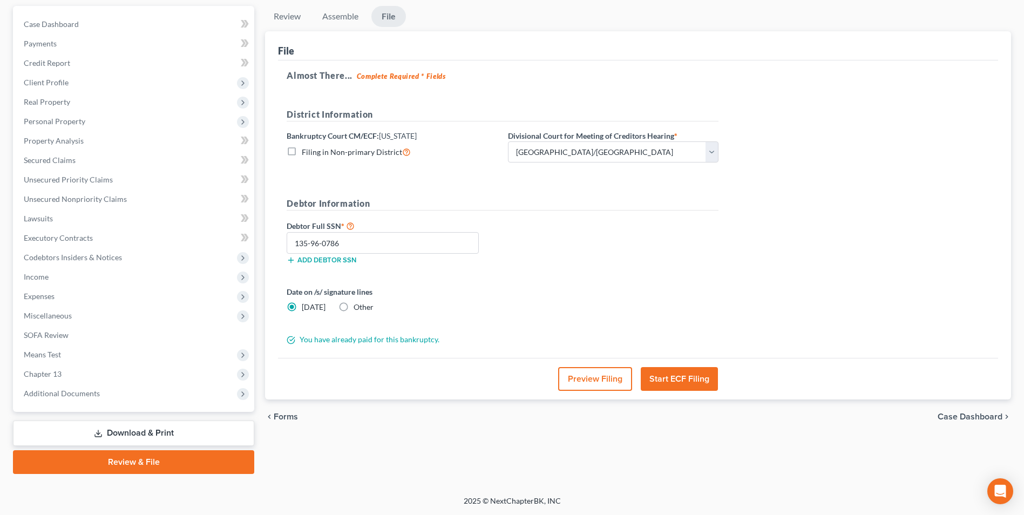
click at [667, 374] on button "Start ECF Filing" at bounding box center [679, 379] width 77 height 24
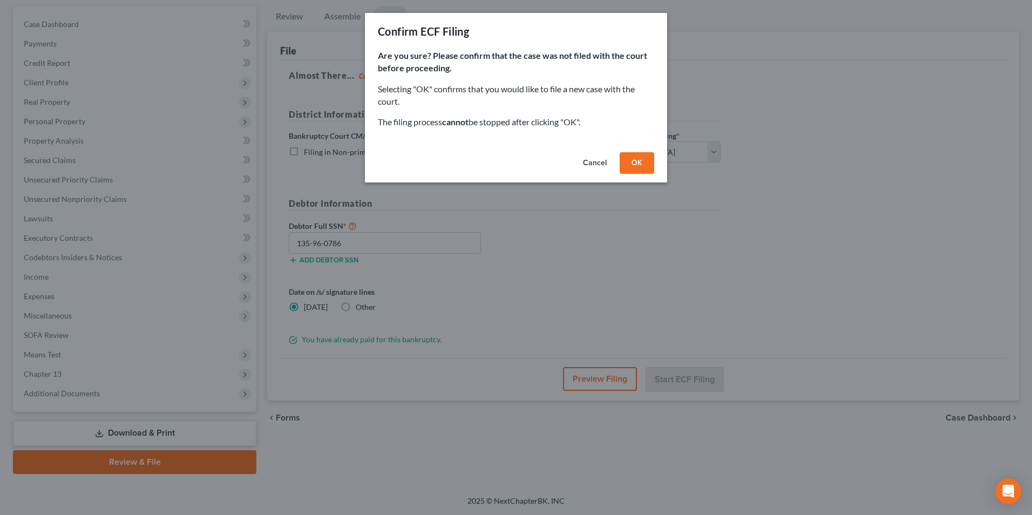
click at [636, 158] on button "OK" at bounding box center [636, 163] width 35 height 22
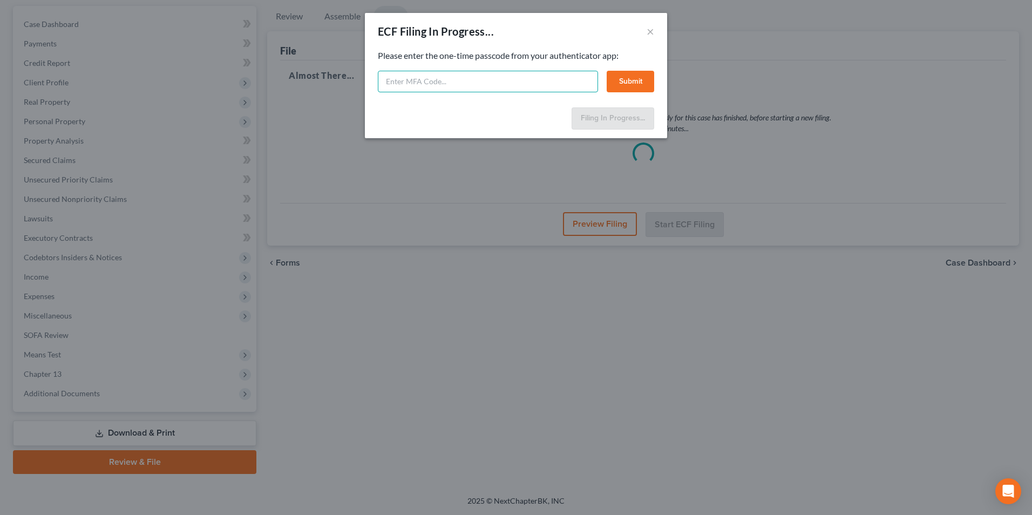
click at [406, 79] on input "text" at bounding box center [488, 82] width 220 height 22
type input "060902"
click at [637, 82] on button "Submit" at bounding box center [630, 82] width 47 height 22
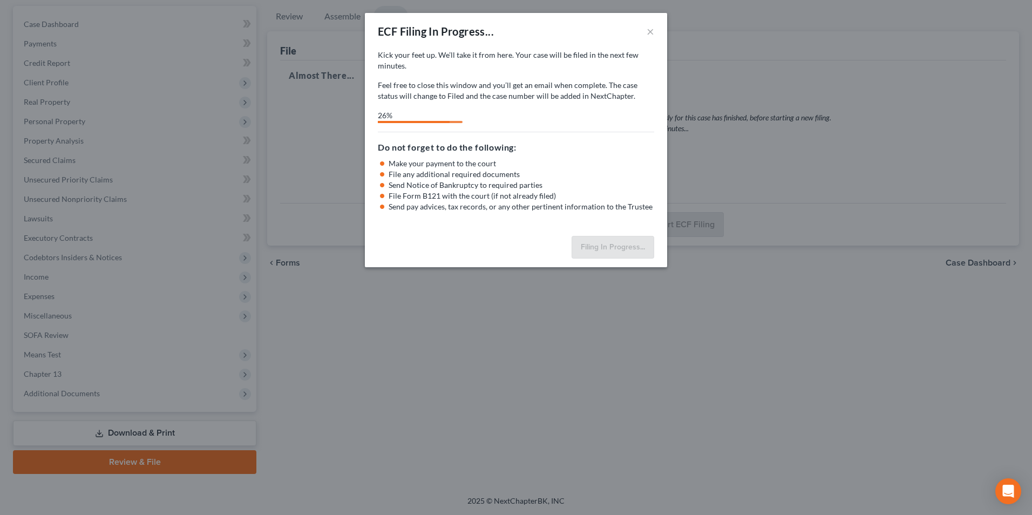
select select "1"
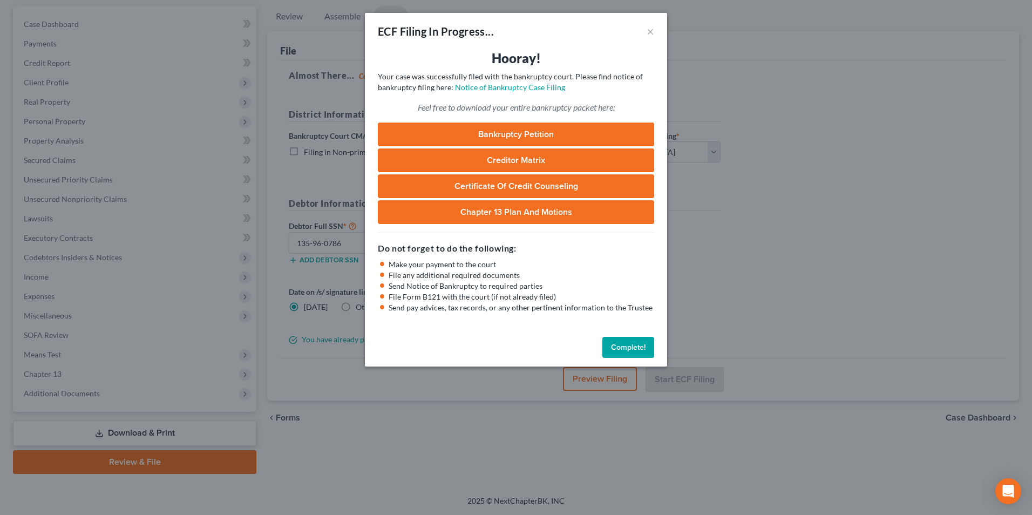
click at [517, 130] on link "Bankruptcy Petition" at bounding box center [516, 134] width 276 height 24
click at [485, 212] on link "Chapter 13 Plan and Motions" at bounding box center [516, 212] width 276 height 24
click at [650, 31] on button "×" at bounding box center [650, 31] width 8 height 13
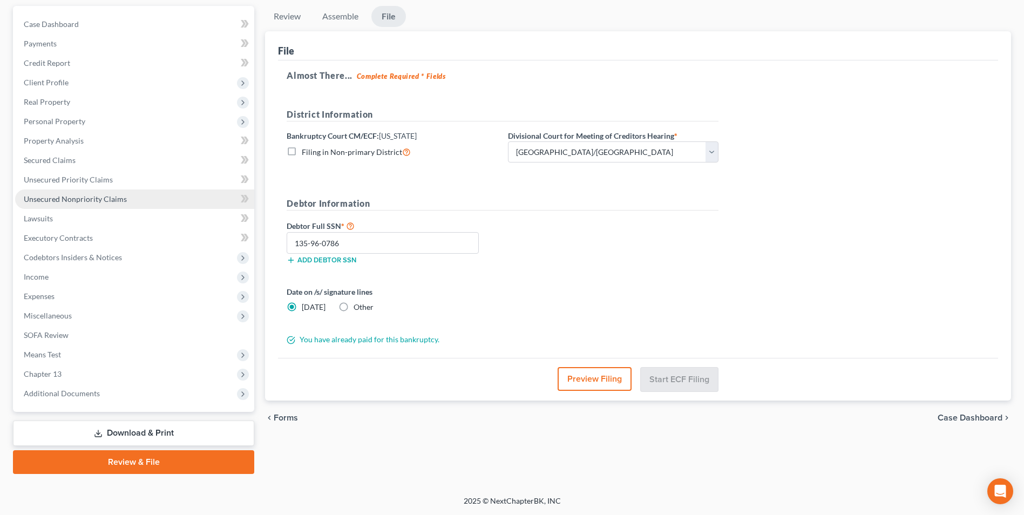
scroll to position [0, 0]
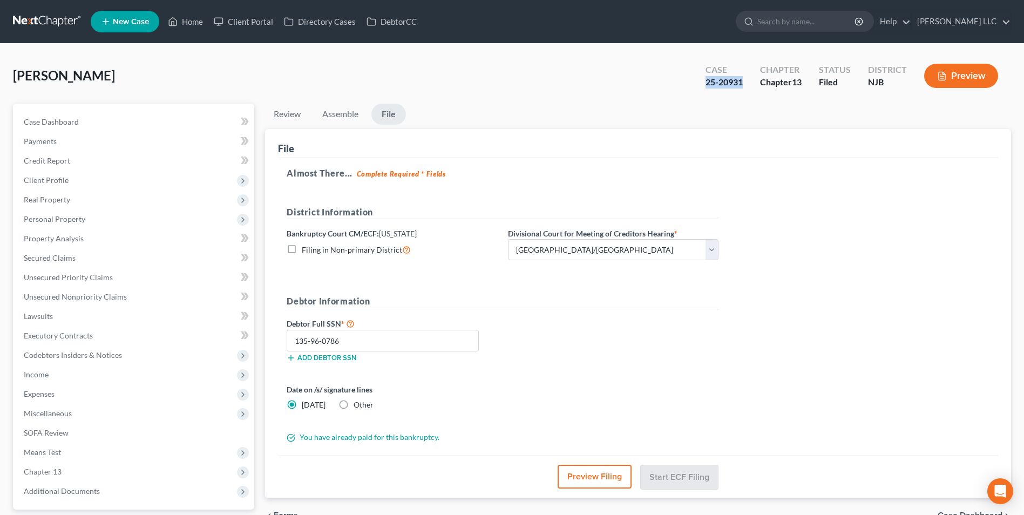
drag, startPoint x: 742, startPoint y: 83, endPoint x: 704, endPoint y: 83, distance: 38.3
click at [704, 83] on div "Case 25-20931" at bounding box center [724, 77] width 55 height 32
copy div "25-20931"
